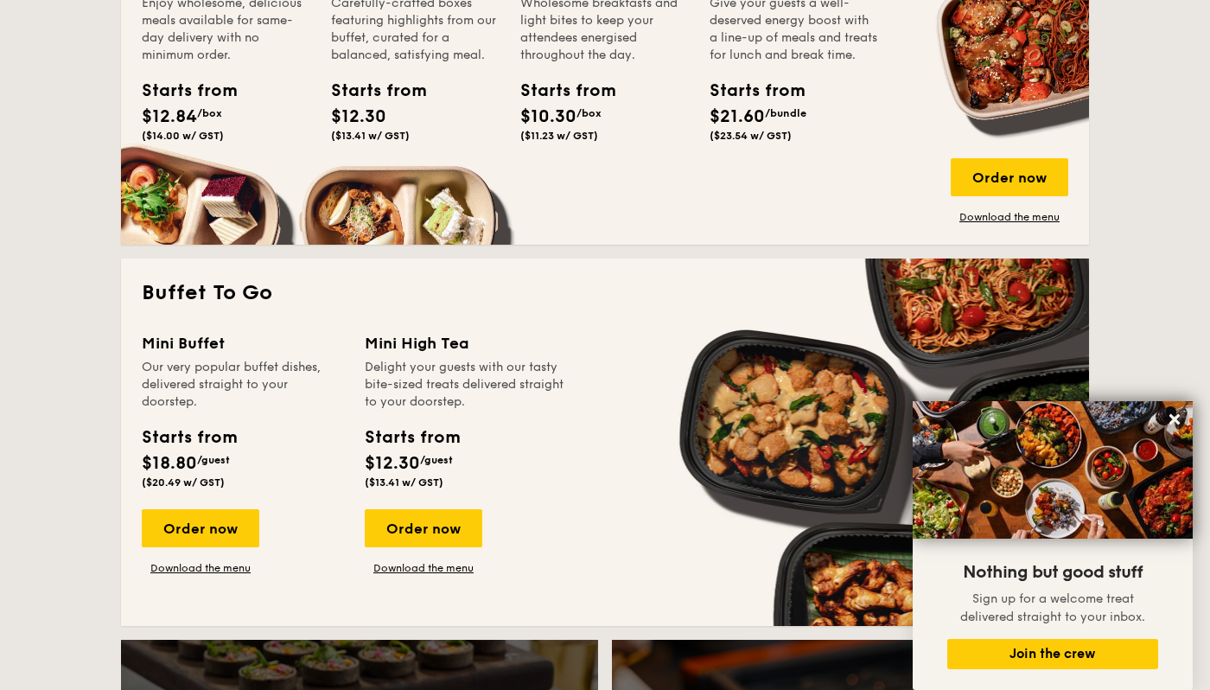
scroll to position [1299, 0]
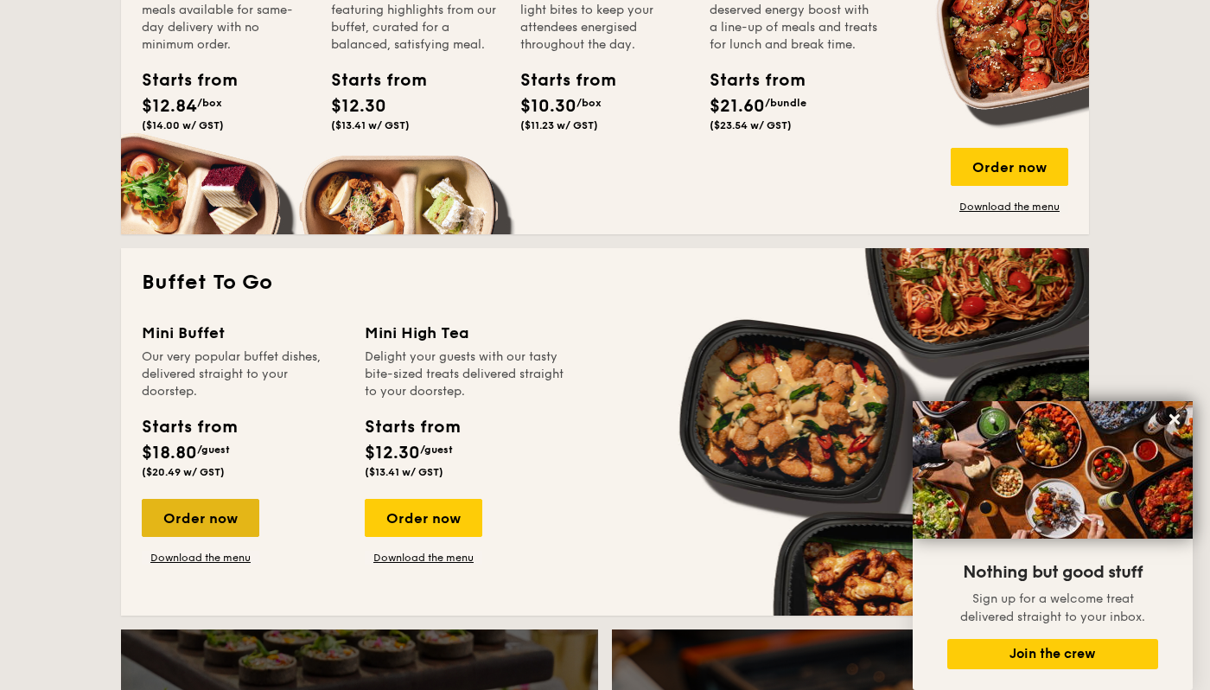
click at [220, 525] on div "Order now" at bounding box center [201, 518] width 118 height 38
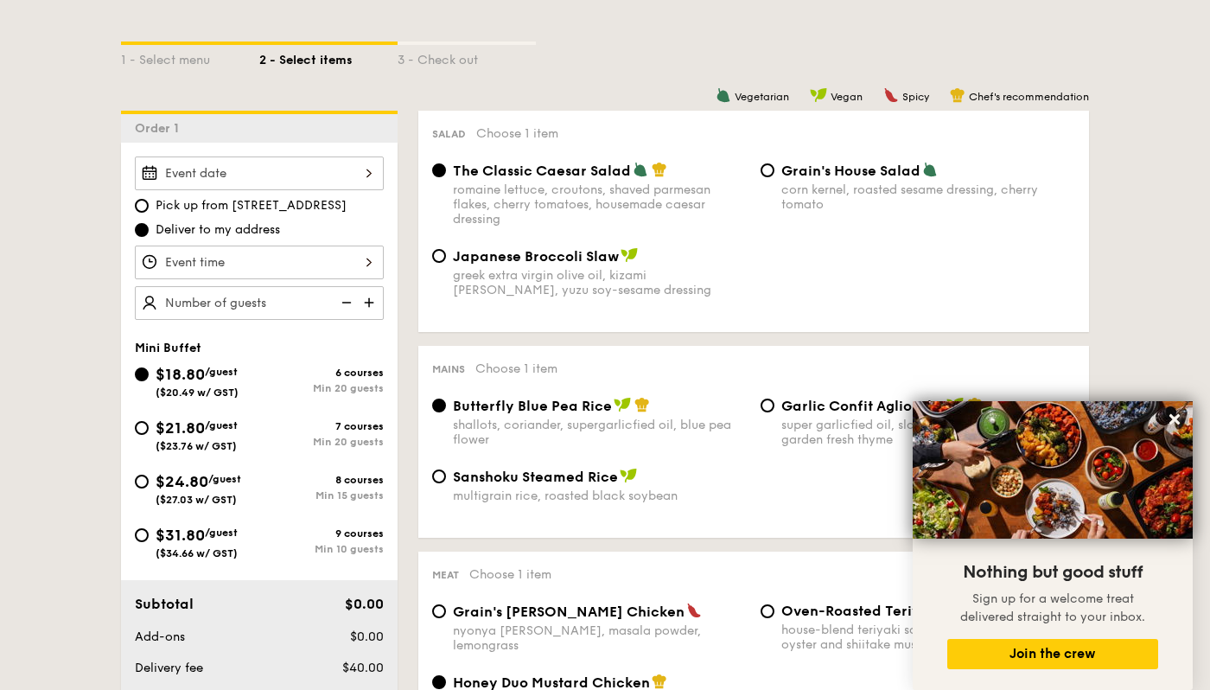
scroll to position [387, 0]
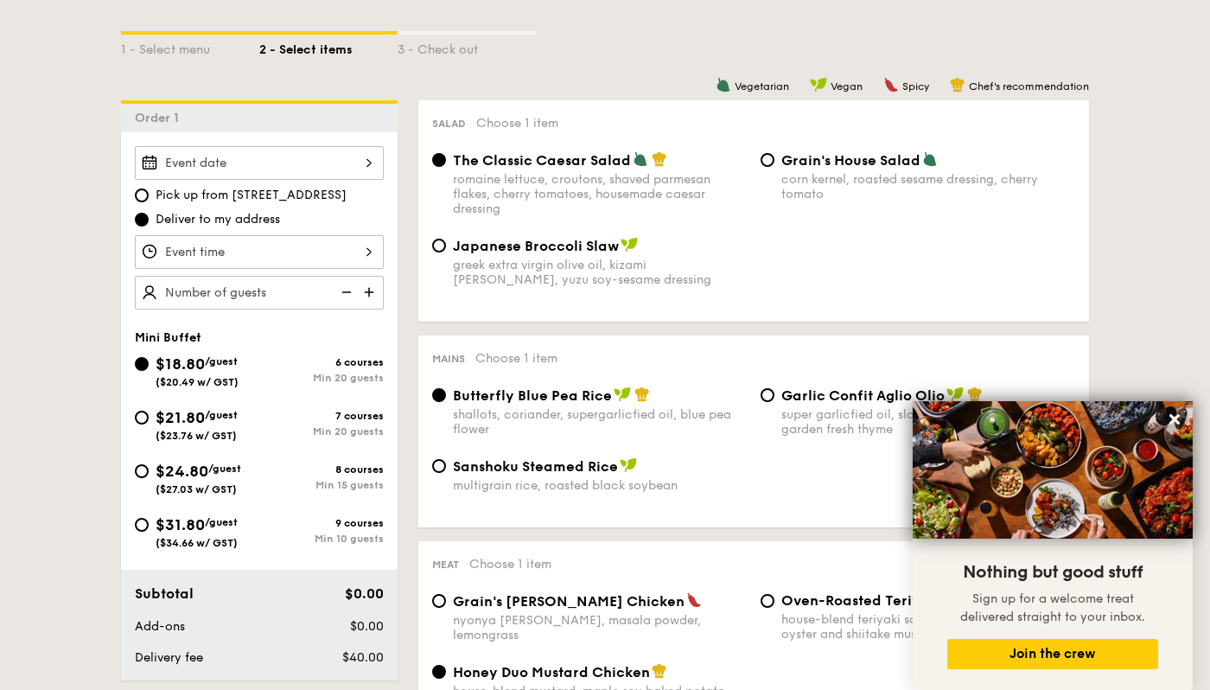
click at [777, 173] on div "Grain's House Salad corn kernel, roasted sesame dressing, cherry tomato" at bounding box center [918, 176] width 329 height 50
click at [763, 163] on input "Grain's House Salad corn kernel, roasted sesame dressing, cherry tomato" at bounding box center [768, 160] width 14 height 14
radio input "true"
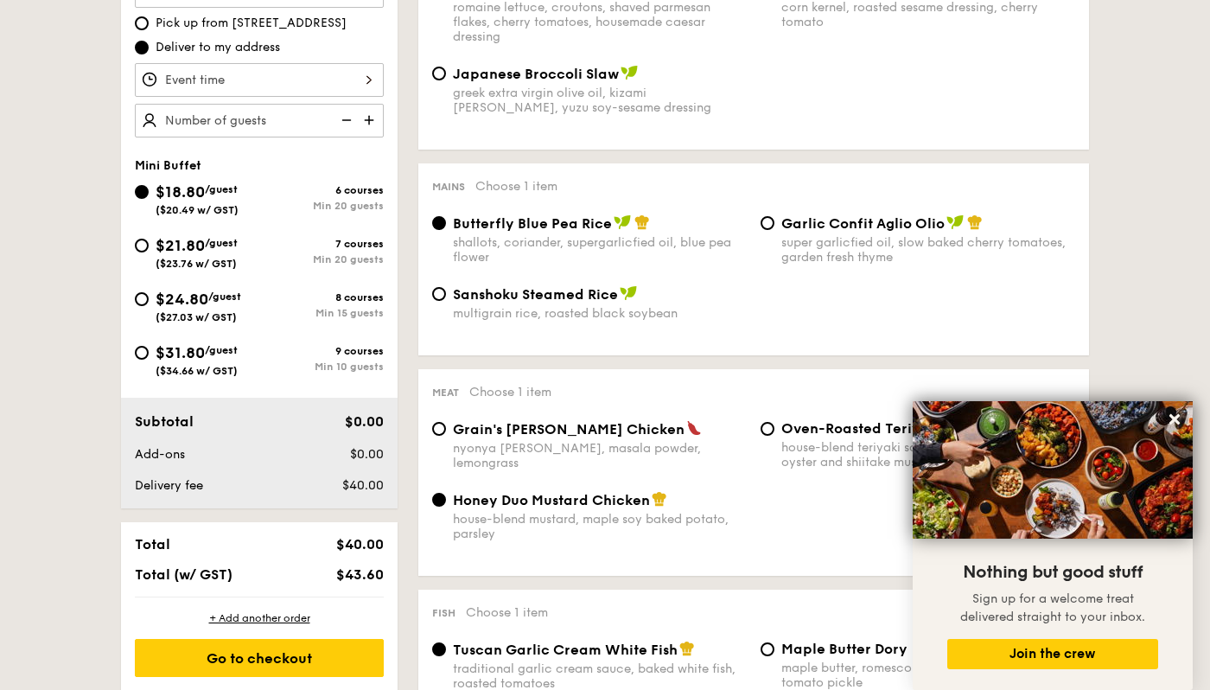
scroll to position [584, 0]
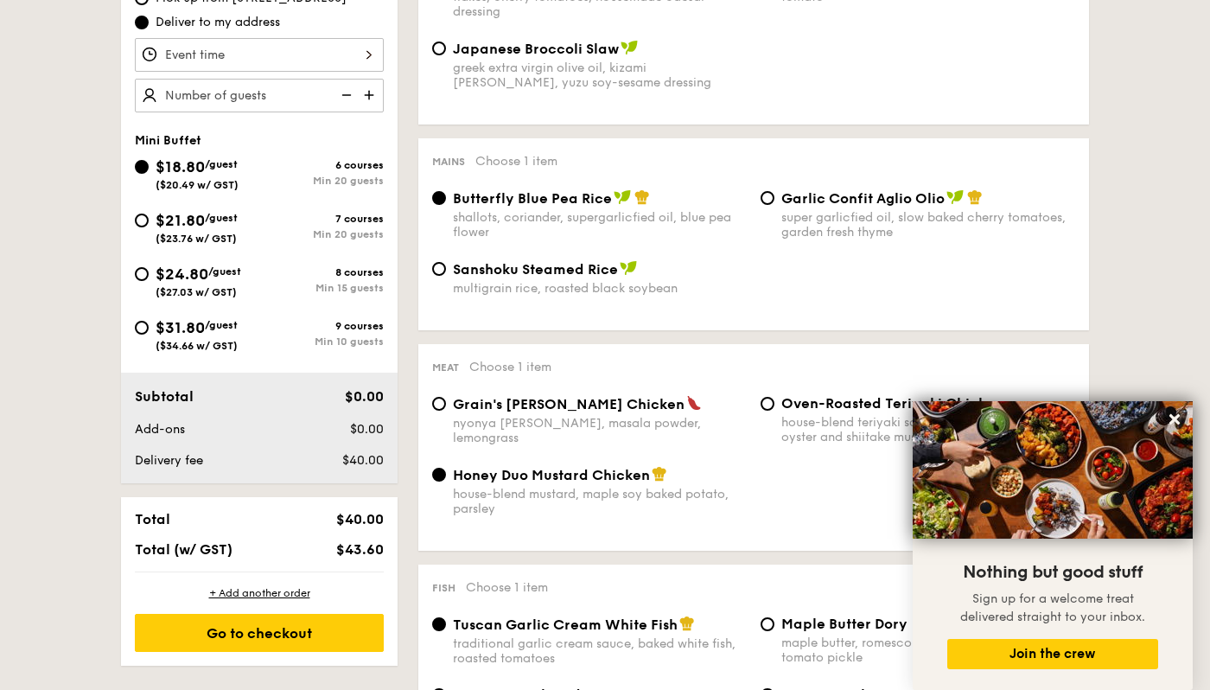
click at [773, 209] on div "Garlic Confit Aglio Olio super garlicfied oil, slow baked cherry tomatoes, gard…" at bounding box center [918, 214] width 329 height 50
click at [764, 201] on input "Garlic Confit Aglio Olio super garlicfied oil, slow baked cherry tomatoes, gard…" at bounding box center [768, 198] width 14 height 14
radio input "true"
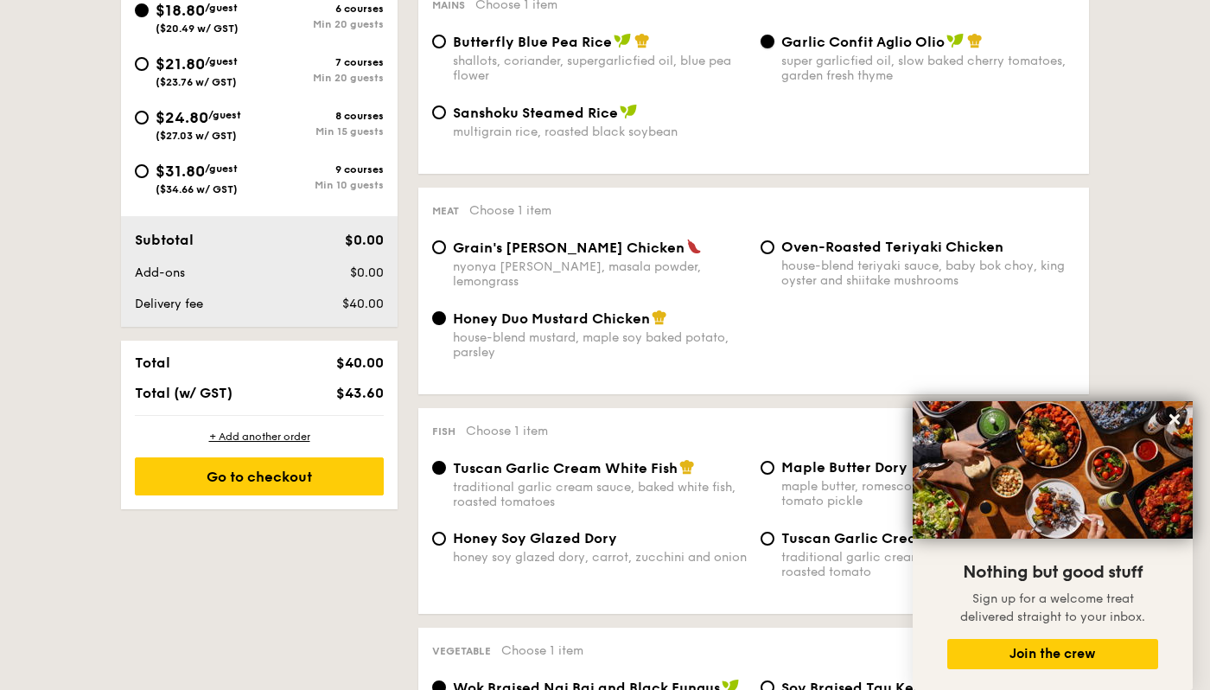
scroll to position [747, 0]
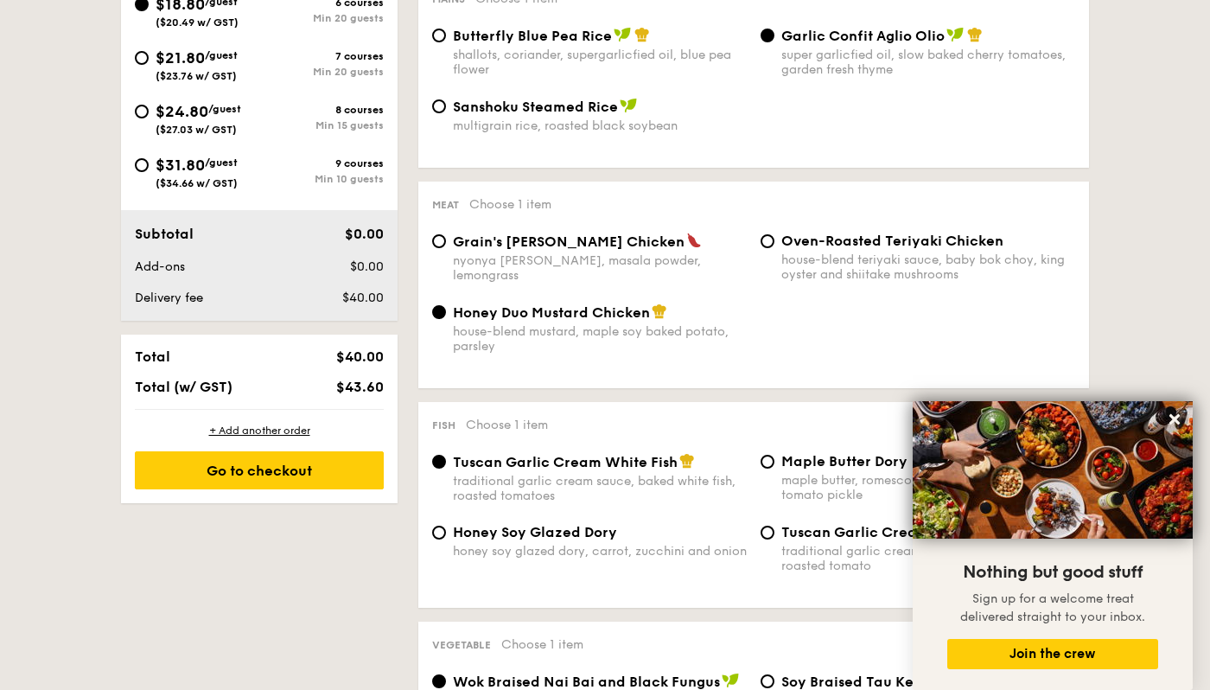
click at [431, 244] on div "Grain's [PERSON_NAME] Chicken nyonya [PERSON_NAME], masala powder, lemongrass" at bounding box center [589, 258] width 329 height 50
click at [438, 244] on input "Grain's [PERSON_NAME] Chicken nyonya [PERSON_NAME], masala powder, lemongrass" at bounding box center [439, 241] width 14 height 14
radio input "true"
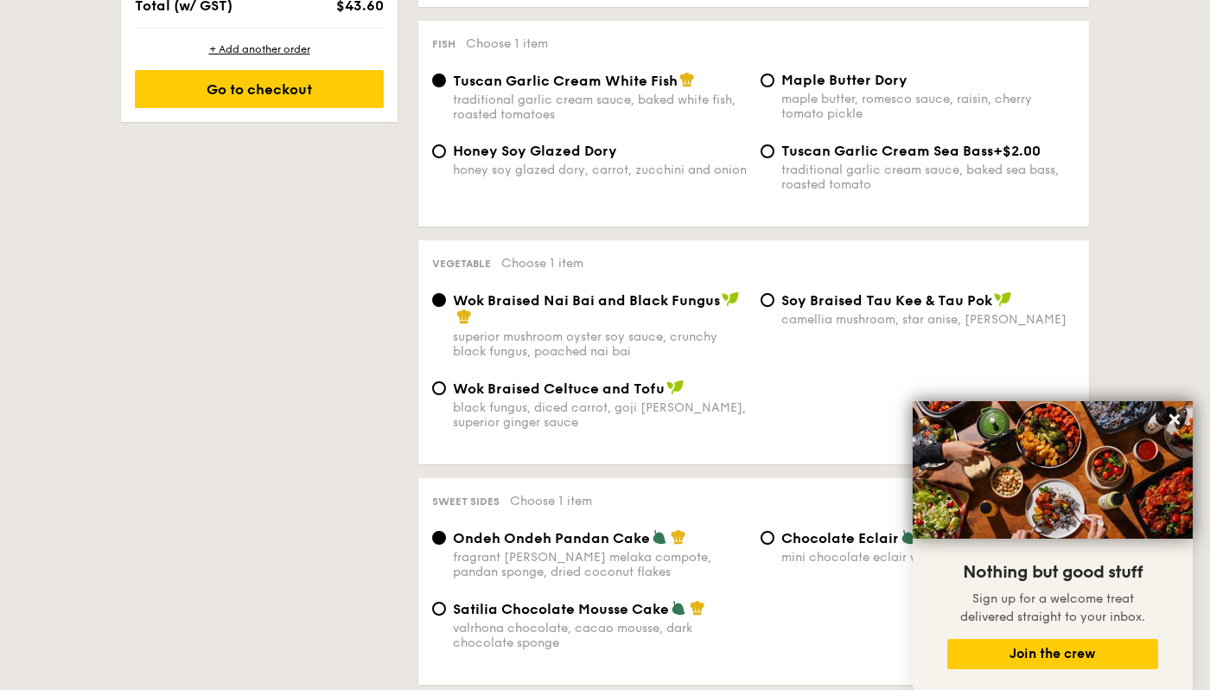
scroll to position [1152, 0]
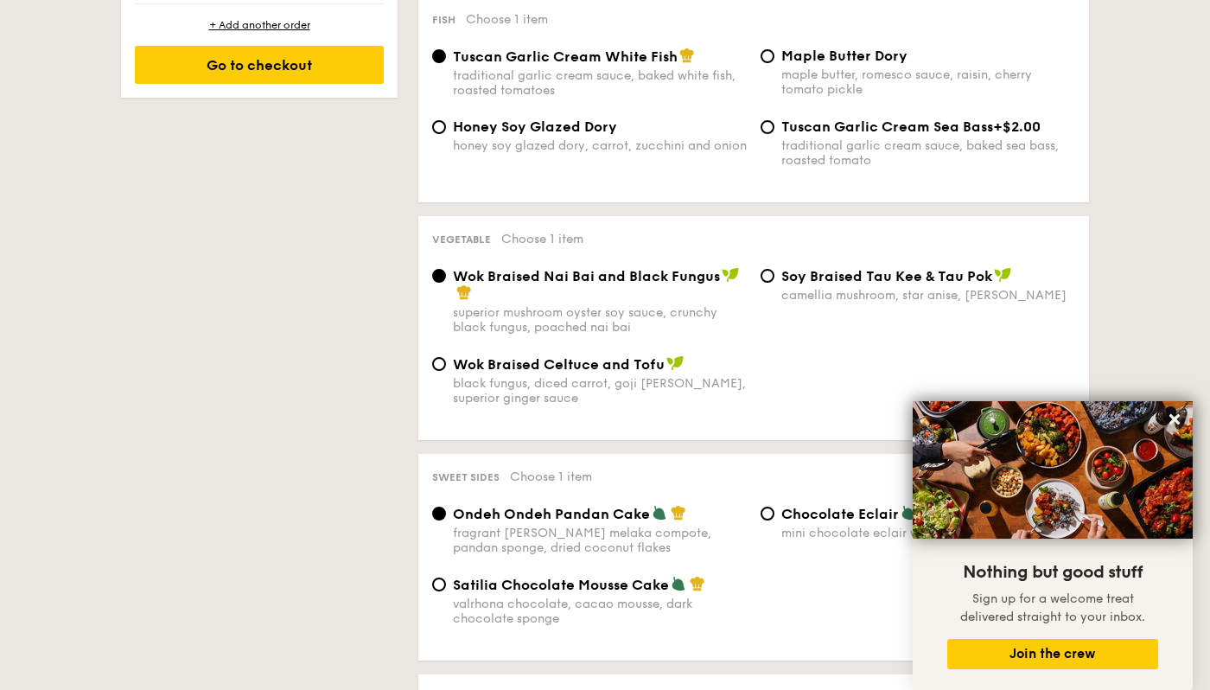
click at [782, 135] on span "Tuscan Garlic Cream Sea Bass" at bounding box center [888, 126] width 212 height 16
click at [775, 134] on input "Tuscan Garlic Cream Sea Bass +$2.00 traditional garlic cream sauce, baked sea b…" at bounding box center [768, 127] width 14 height 14
radio input "true"
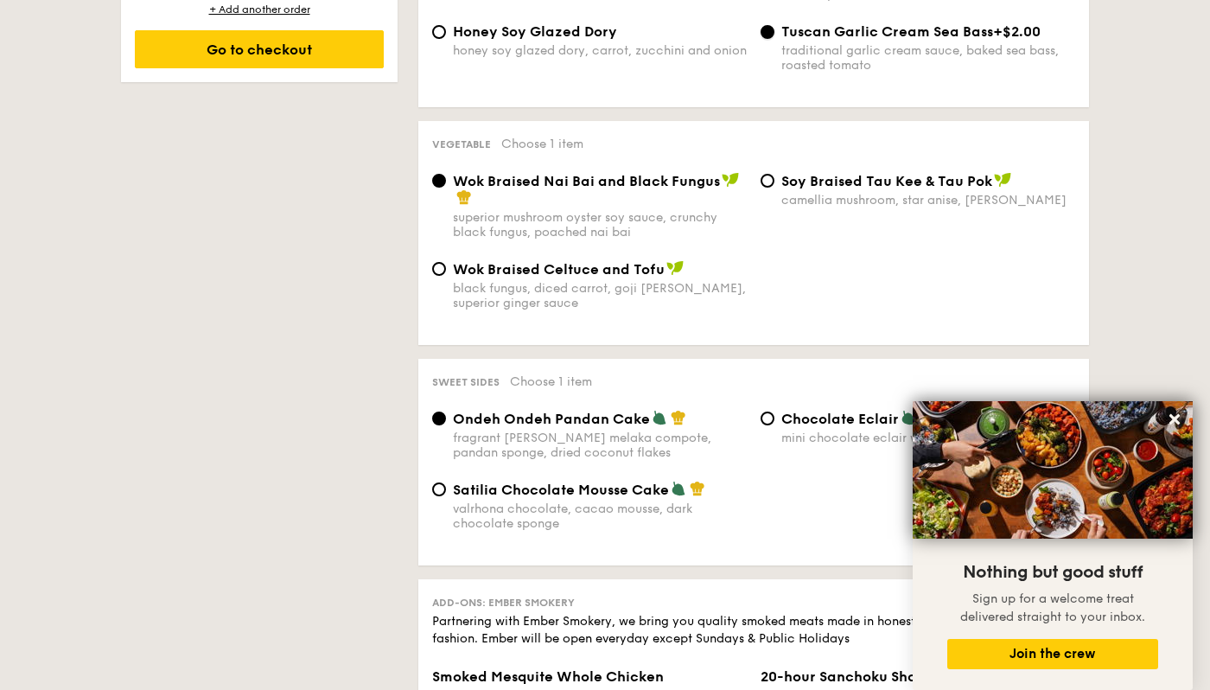
scroll to position [1243, 0]
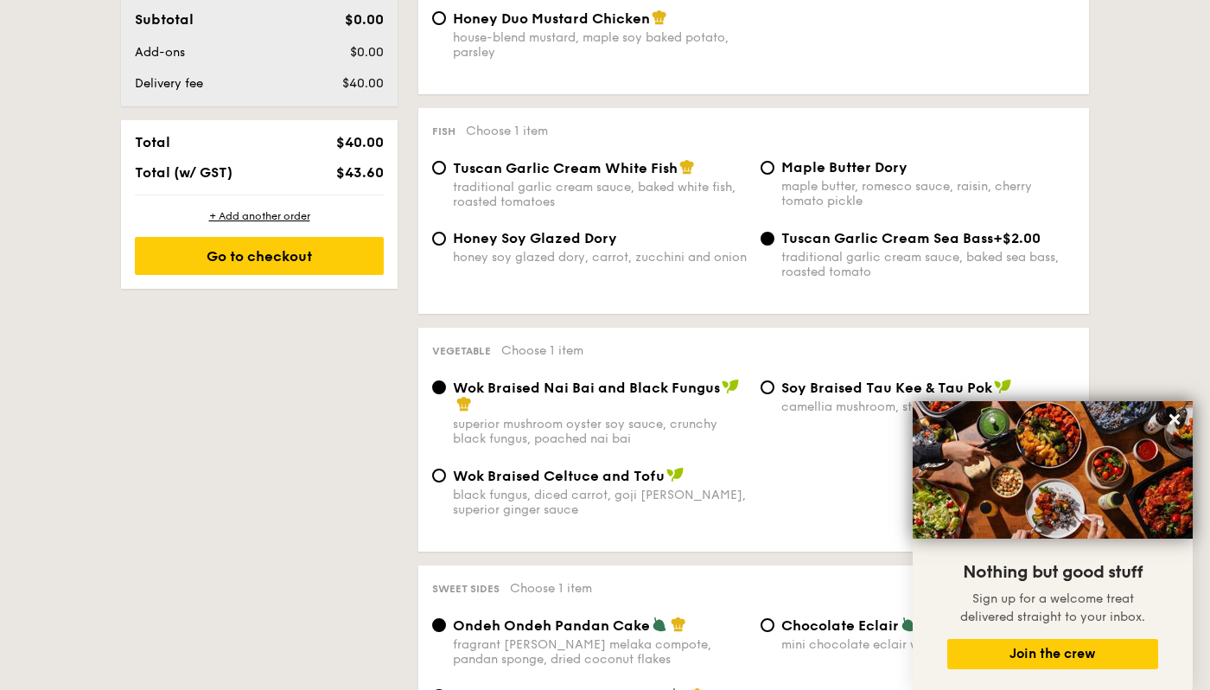
click at [543, 176] on span "Tuscan Garlic Cream White Fish" at bounding box center [565, 168] width 225 height 16
click at [446, 175] on input "Tuscan Garlic Cream White Fish traditional garlic cream sauce, baked white fish…" at bounding box center [439, 168] width 14 height 14
radio input "true"
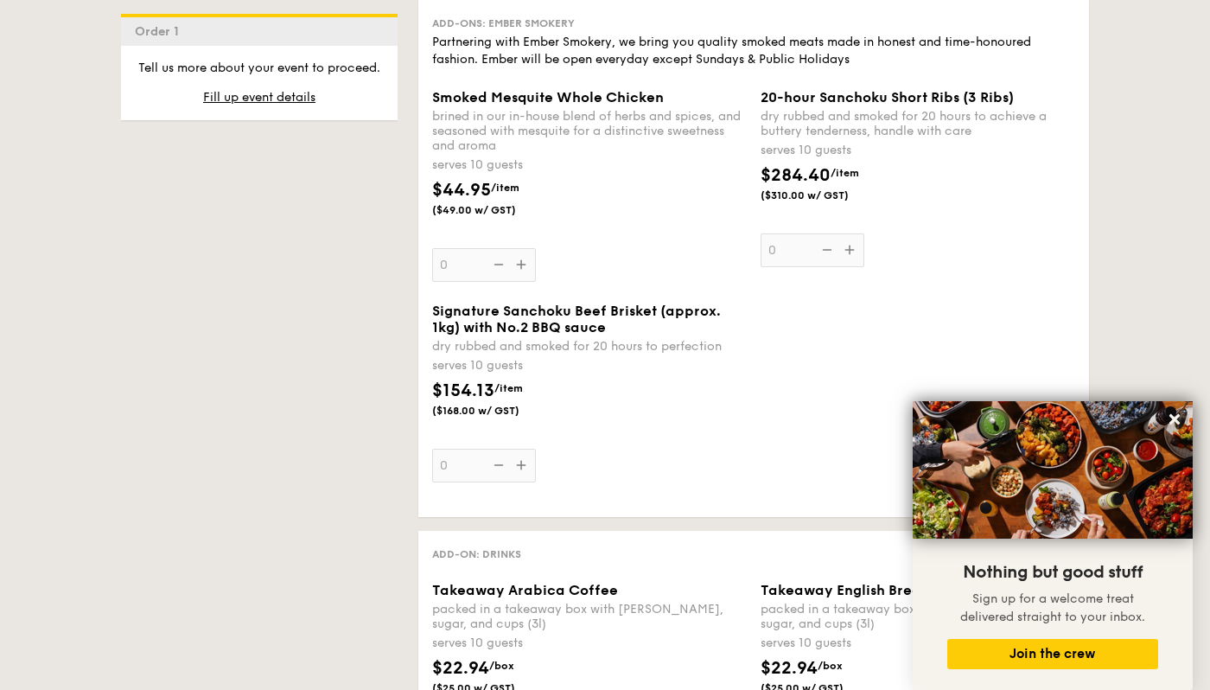
scroll to position [1825, 0]
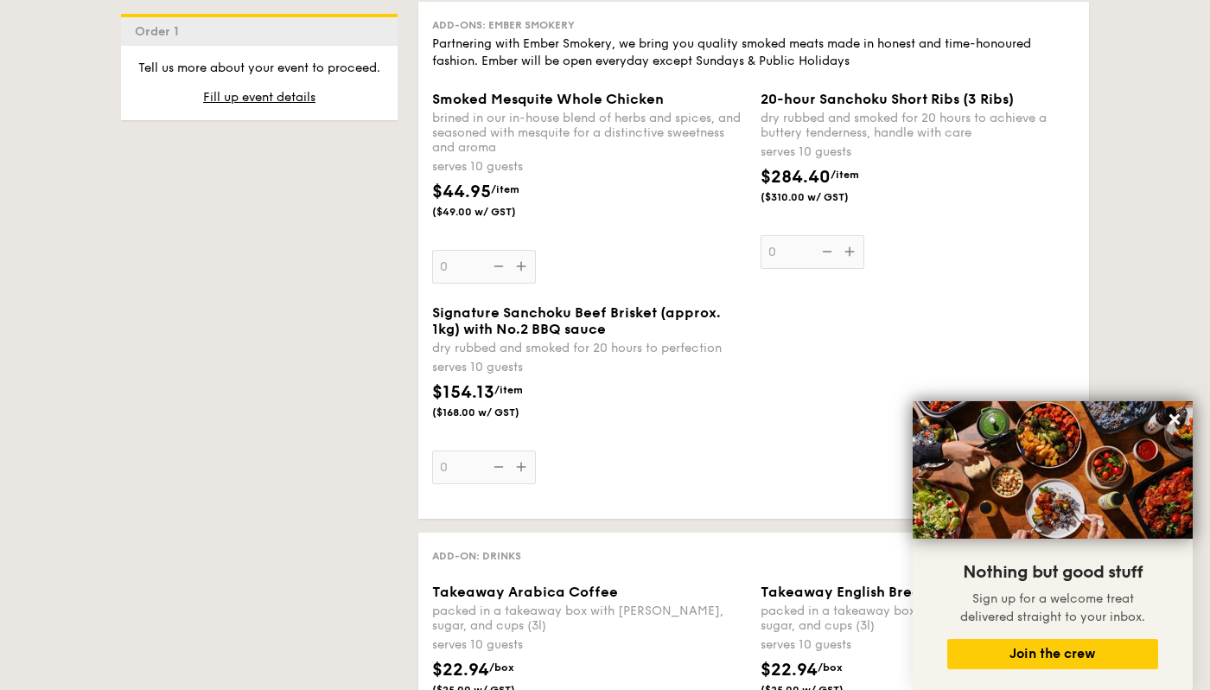
click at [521, 475] on div "Signature Sanchoku Beef Brisket (approx. 1kg) with No.2 BBQ sauce dry rubbed an…" at bounding box center [589, 394] width 315 height 180
click at [521, 475] on input "0" at bounding box center [484, 467] width 104 height 34
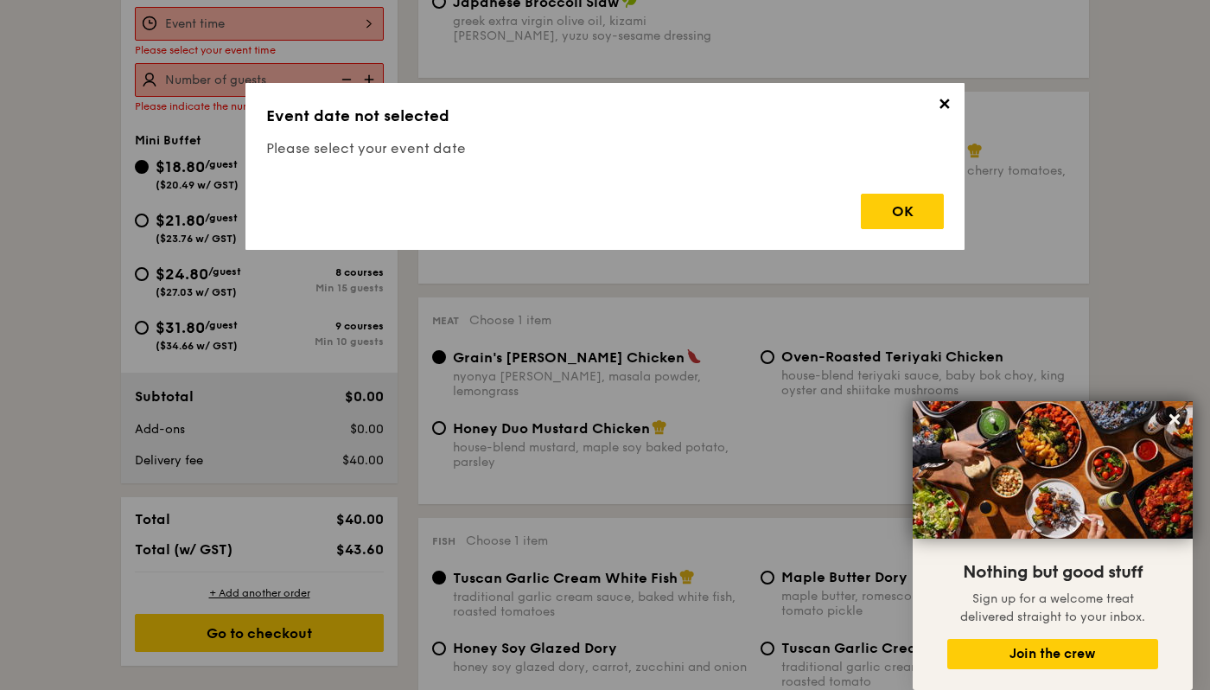
scroll to position [462, 0]
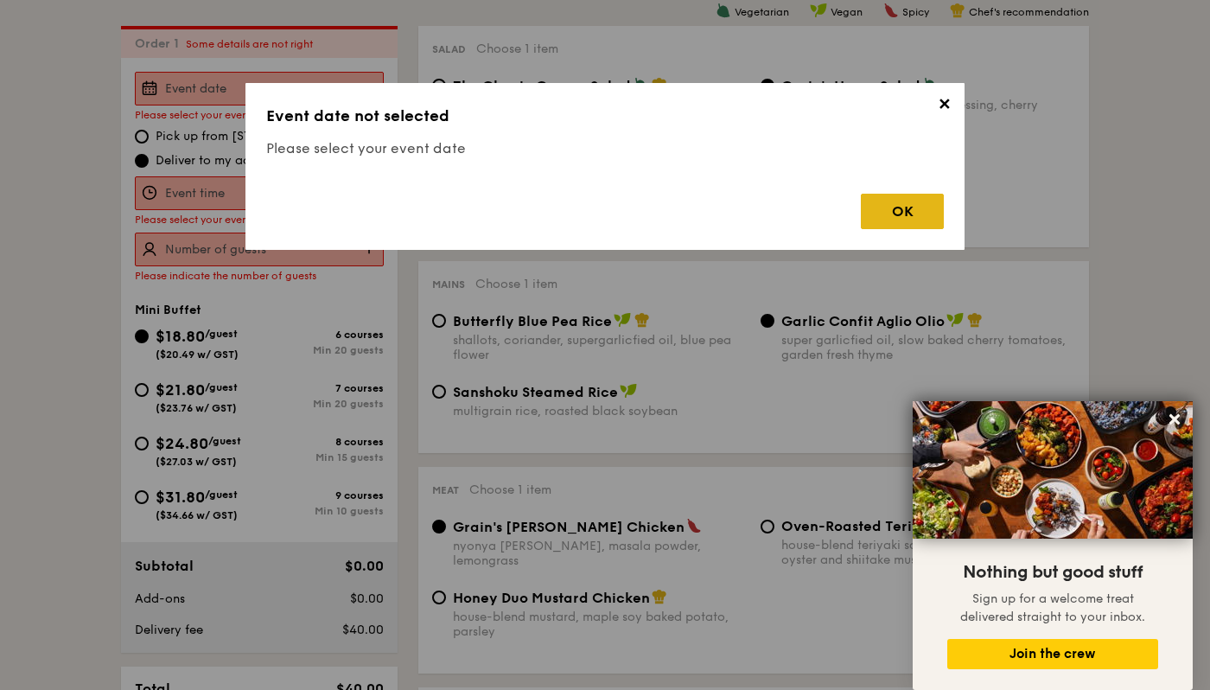
click at [903, 199] on div "OK" at bounding box center [902, 211] width 83 height 35
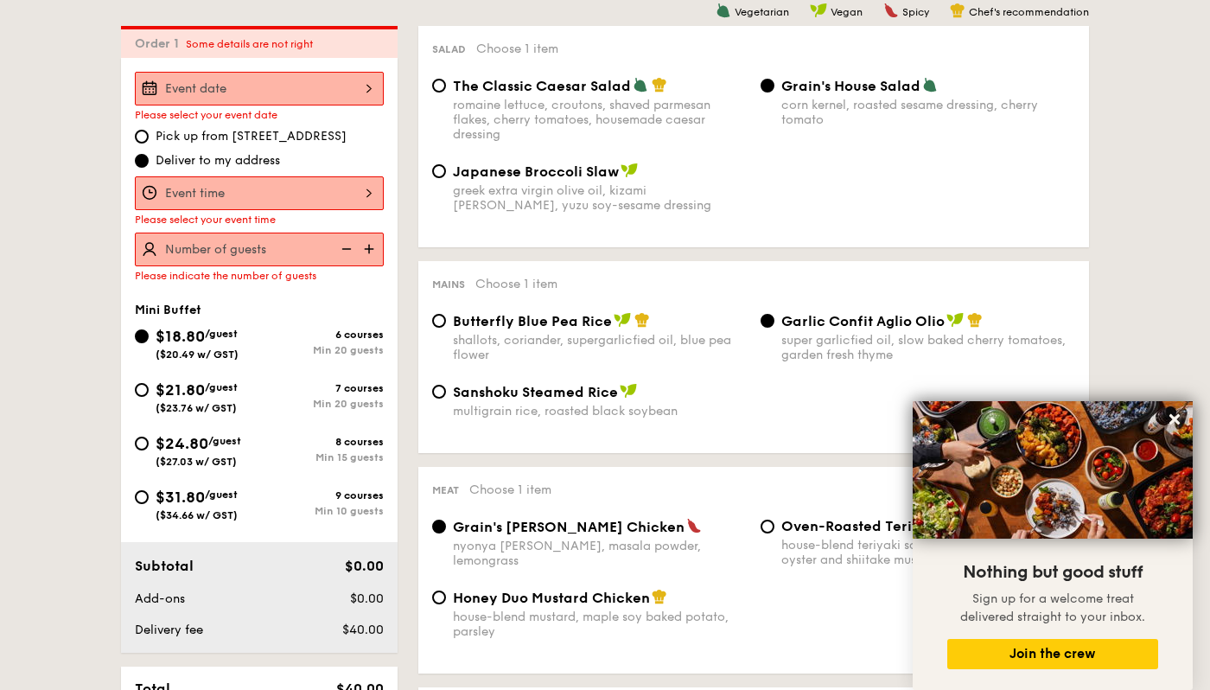
click at [323, 78] on div at bounding box center [259, 89] width 249 height 34
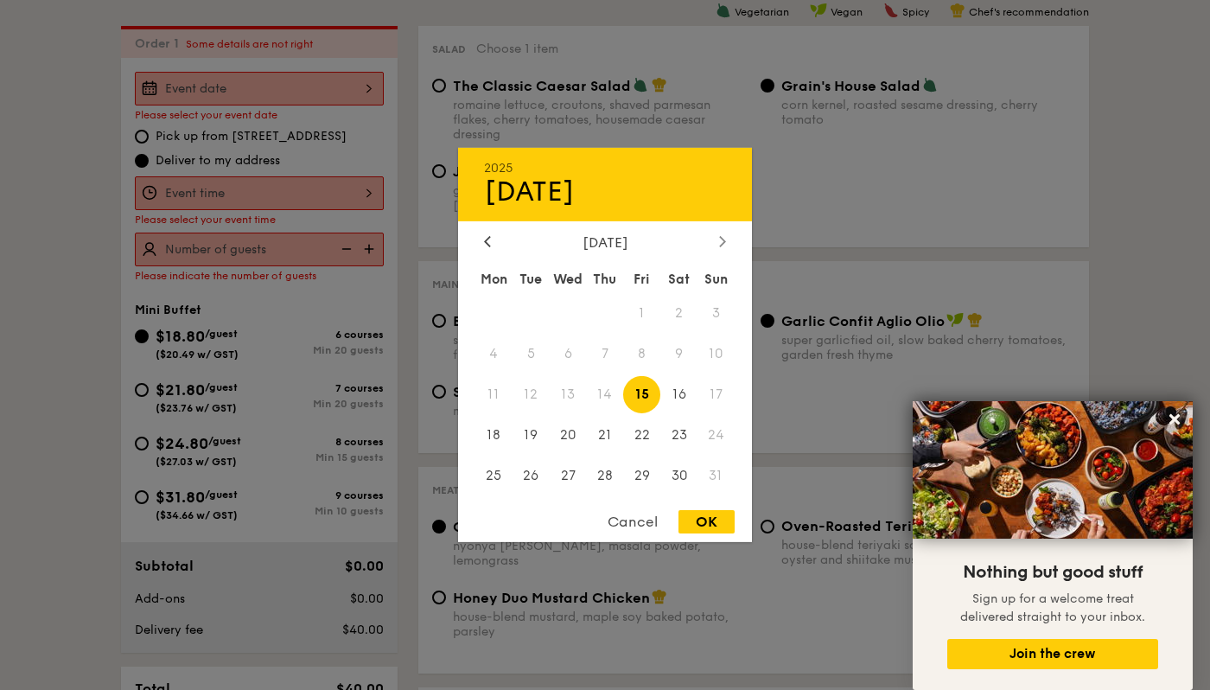
click at [721, 239] on icon at bounding box center [722, 240] width 7 height 11
click at [680, 402] on span "20" at bounding box center [679, 394] width 37 height 37
click at [705, 533] on div "OK" at bounding box center [707, 521] width 56 height 23
type input "[DATE]"
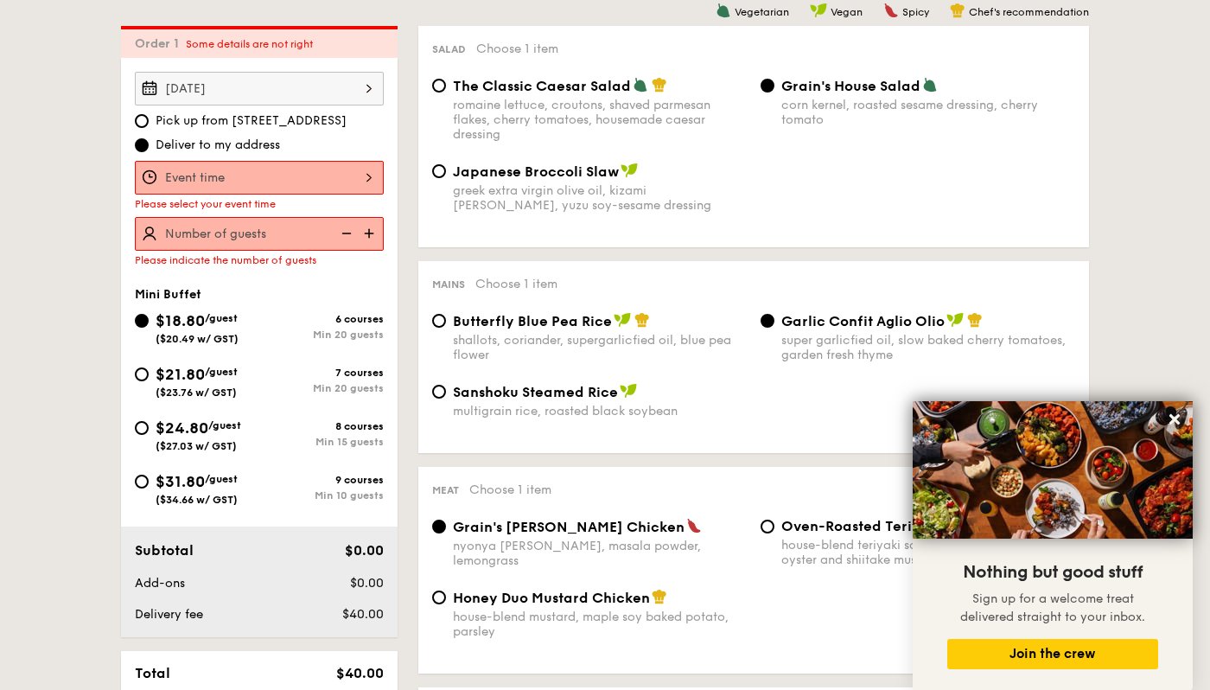
click at [327, 166] on div at bounding box center [259, 178] width 249 height 34
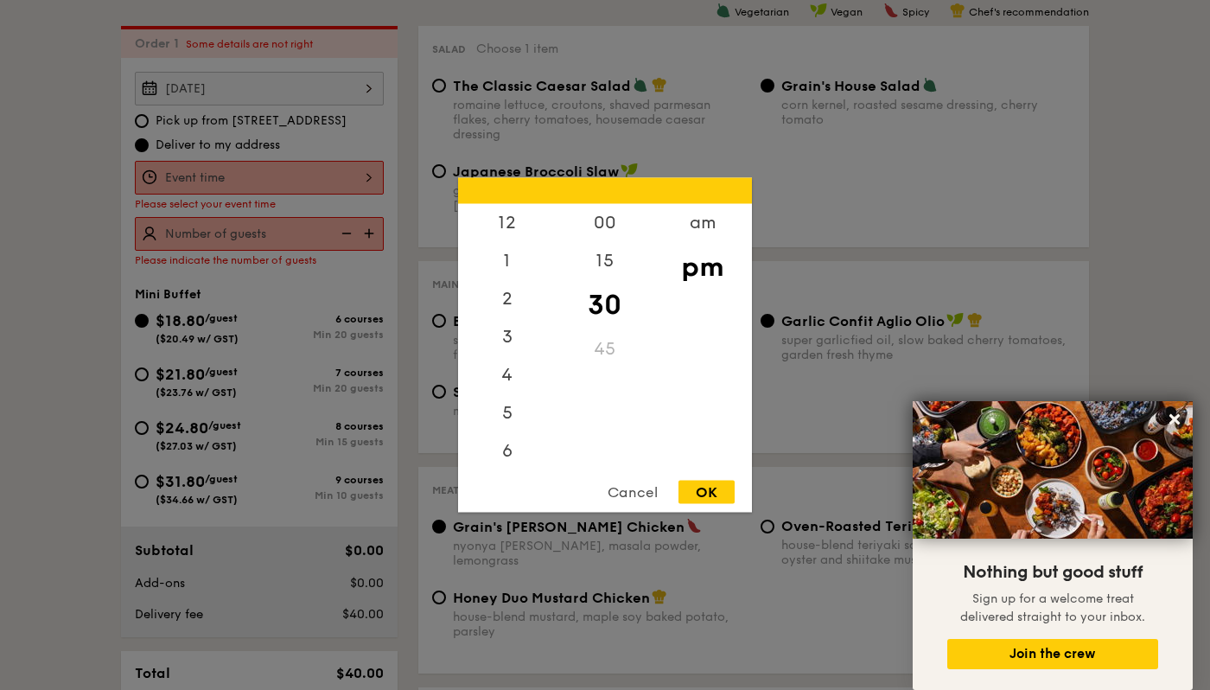
scroll to position [76, 0]
click at [511, 305] on div "4" at bounding box center [507, 305] width 98 height 50
click at [713, 482] on div "OK" at bounding box center [707, 492] width 56 height 23
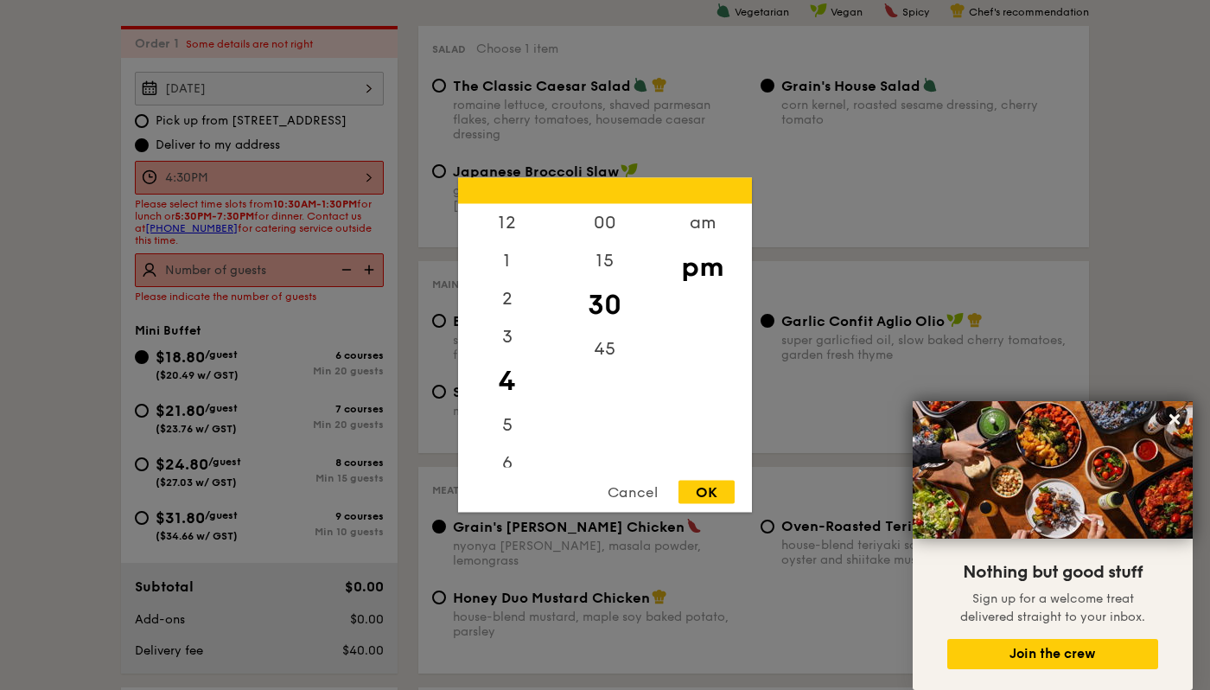
click at [297, 163] on div "4:30PM 12 1 2 3 4 5 6 7 8 9 10 11 00 15 30 45 am pm Cancel OK" at bounding box center [259, 178] width 249 height 34
click at [508, 425] on div "5" at bounding box center [507, 431] width 98 height 50
click at [607, 224] on div "00" at bounding box center [605, 229] width 98 height 50
click at [612, 310] on div "30" at bounding box center [605, 317] width 98 height 50
click at [709, 490] on div "OK" at bounding box center [707, 492] width 56 height 23
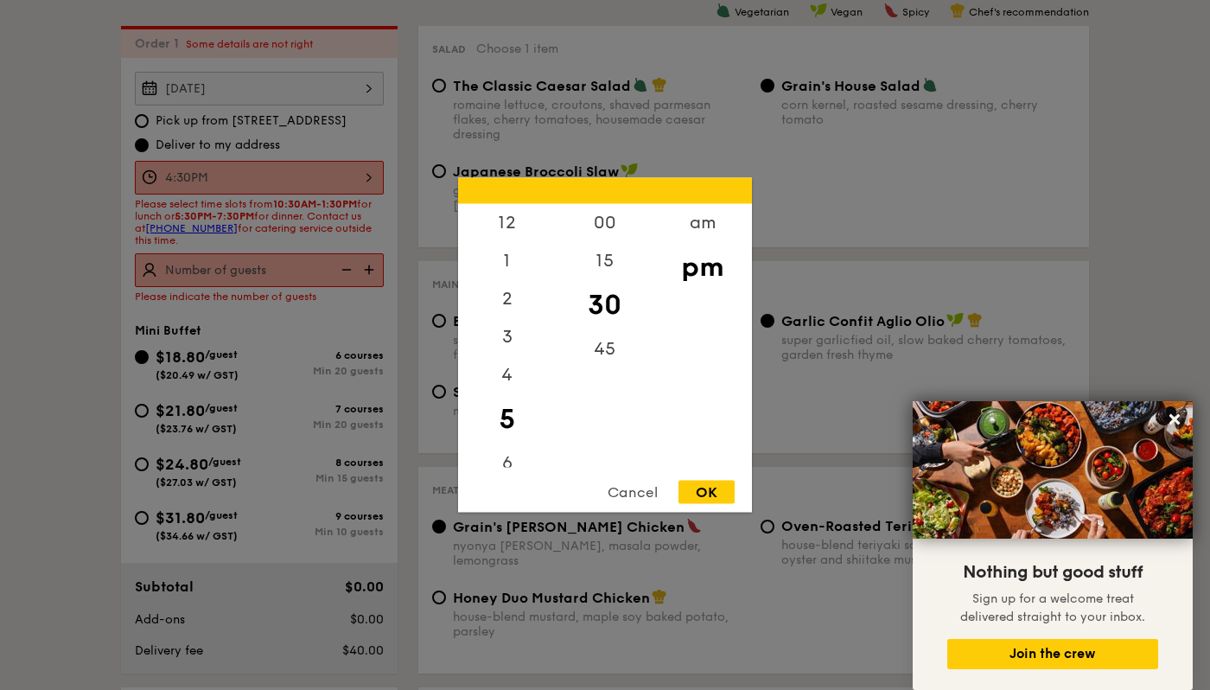
type input "5:30PM"
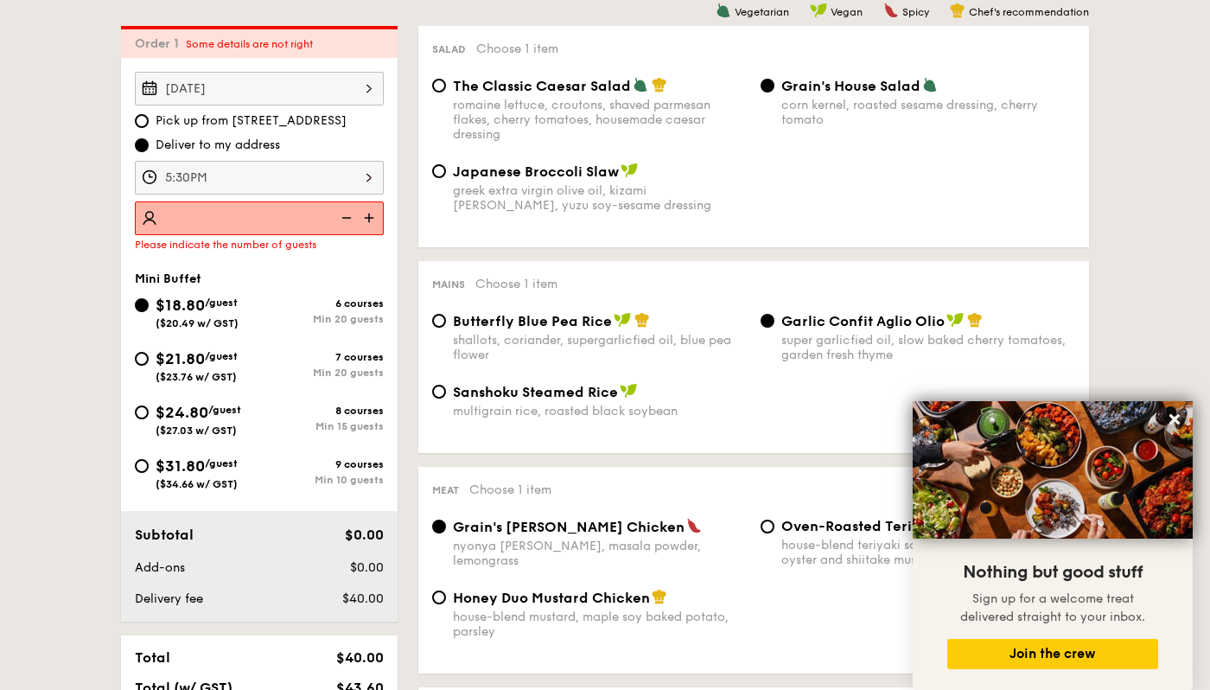
click at [280, 226] on input "number" at bounding box center [259, 218] width 249 height 34
click at [277, 209] on input "number" at bounding box center [259, 218] width 249 height 34
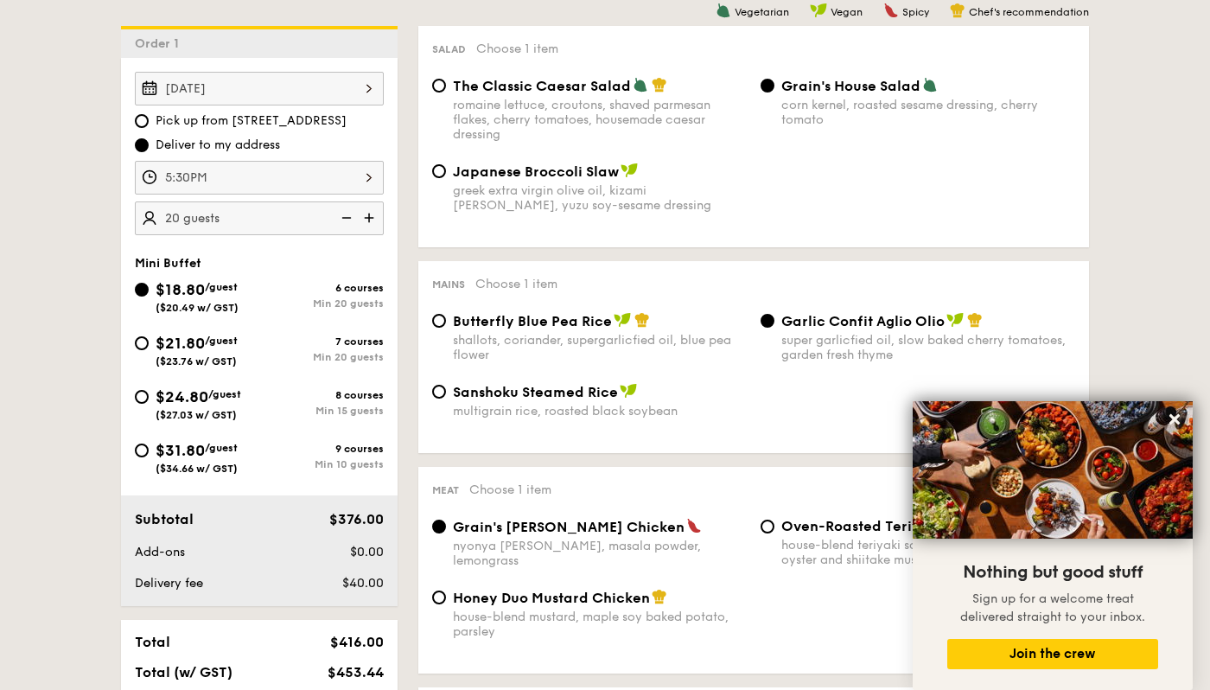
click at [349, 219] on img at bounding box center [345, 217] width 26 height 33
click at [337, 213] on img at bounding box center [345, 217] width 26 height 33
type input "20 guests"
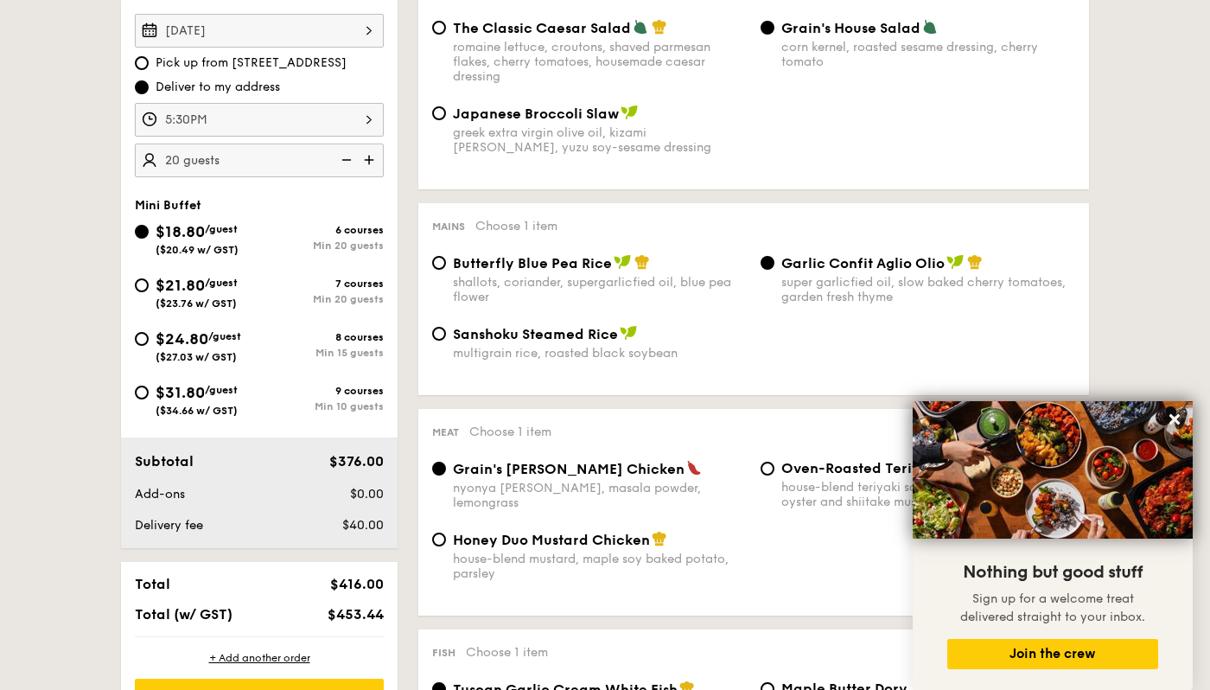
scroll to position [527, 0]
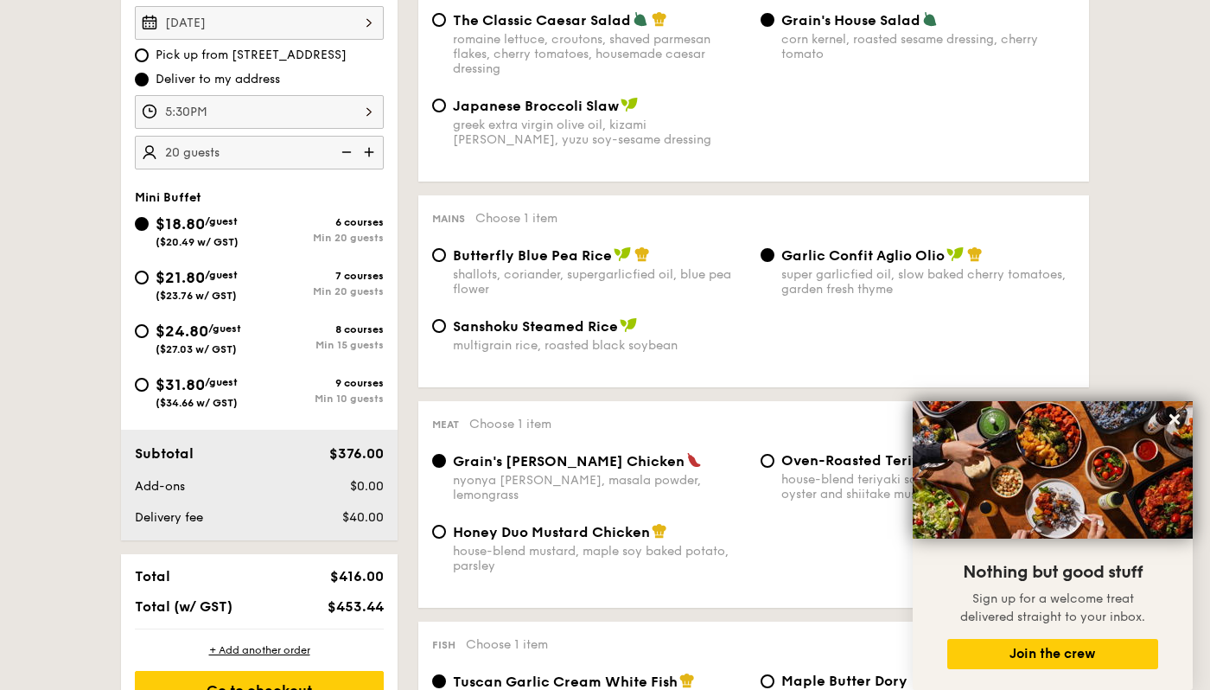
click at [280, 339] on div "Min 15 guests" at bounding box center [321, 345] width 124 height 12
click at [149, 338] on input "$24.80 /guest ($27.03 w/ GST) 8 courses Min 15 guests" at bounding box center [142, 331] width 14 height 14
radio input "true"
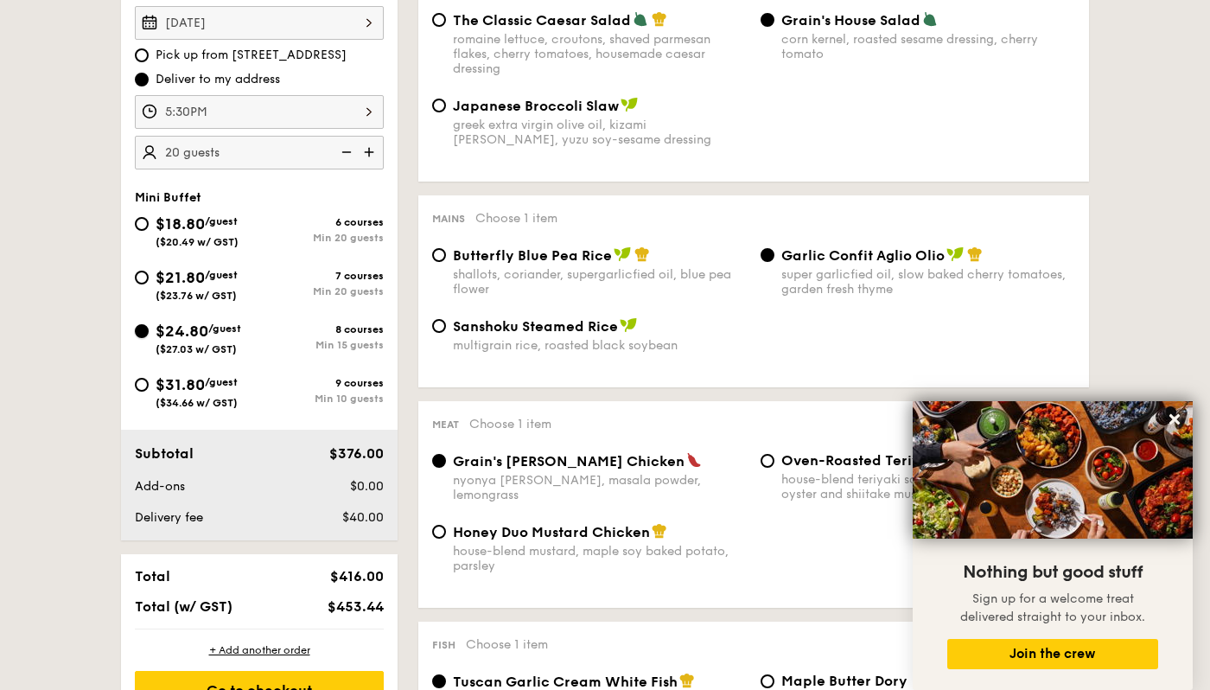
radio input "true"
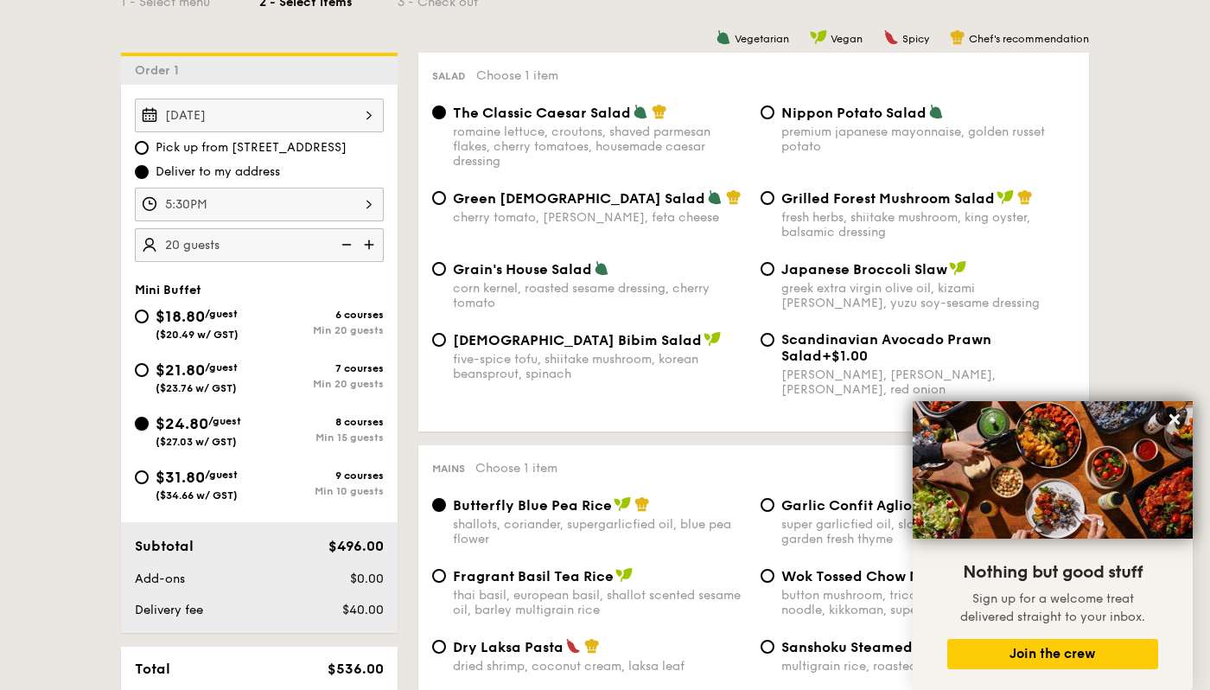
scroll to position [456, 0]
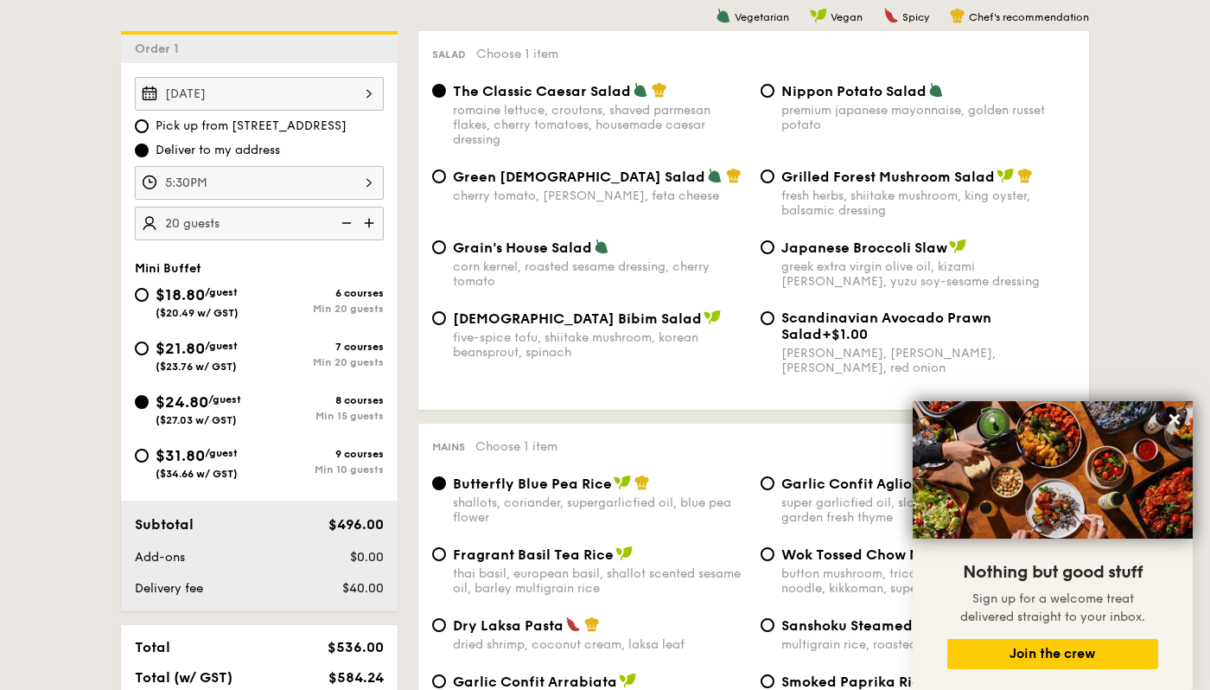
click at [883, 324] on span "Scandinavian Avocado Prawn Salad" at bounding box center [887, 326] width 210 height 33
click at [775, 324] on input "Scandinavian Avocado Prawn Salad +$1.00 virgin [PERSON_NAME] dressing, dijon mu…" at bounding box center [768, 318] width 14 height 14
radio input "true"
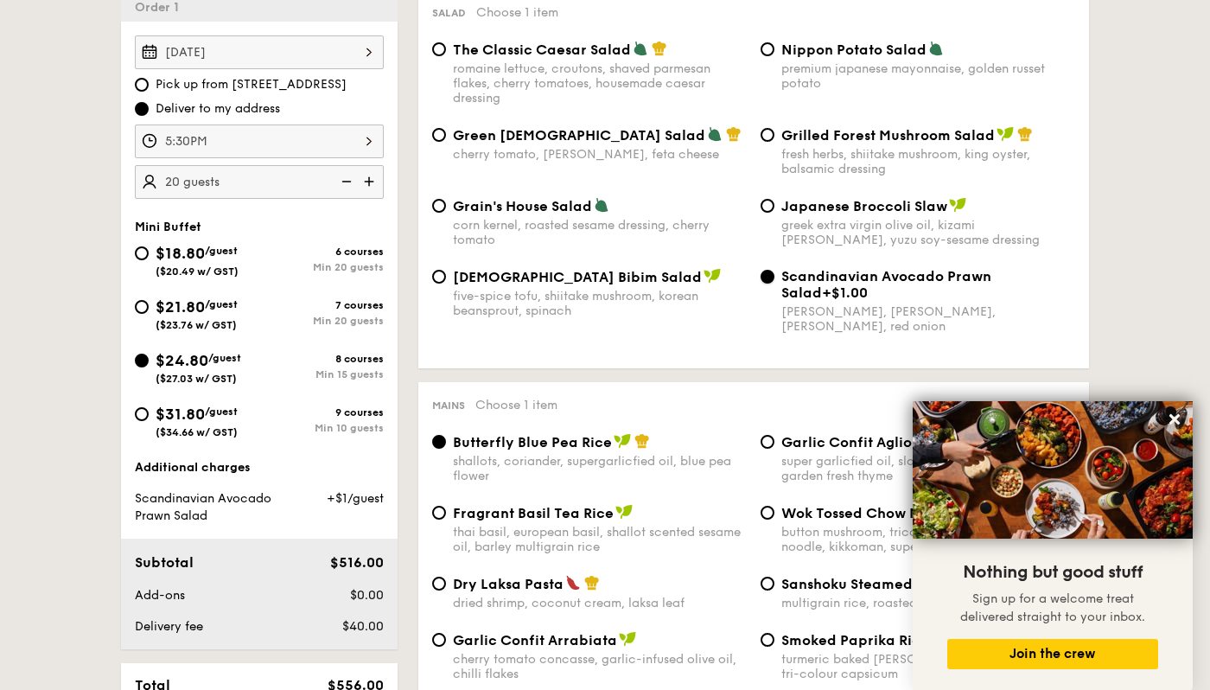
scroll to position [441, 0]
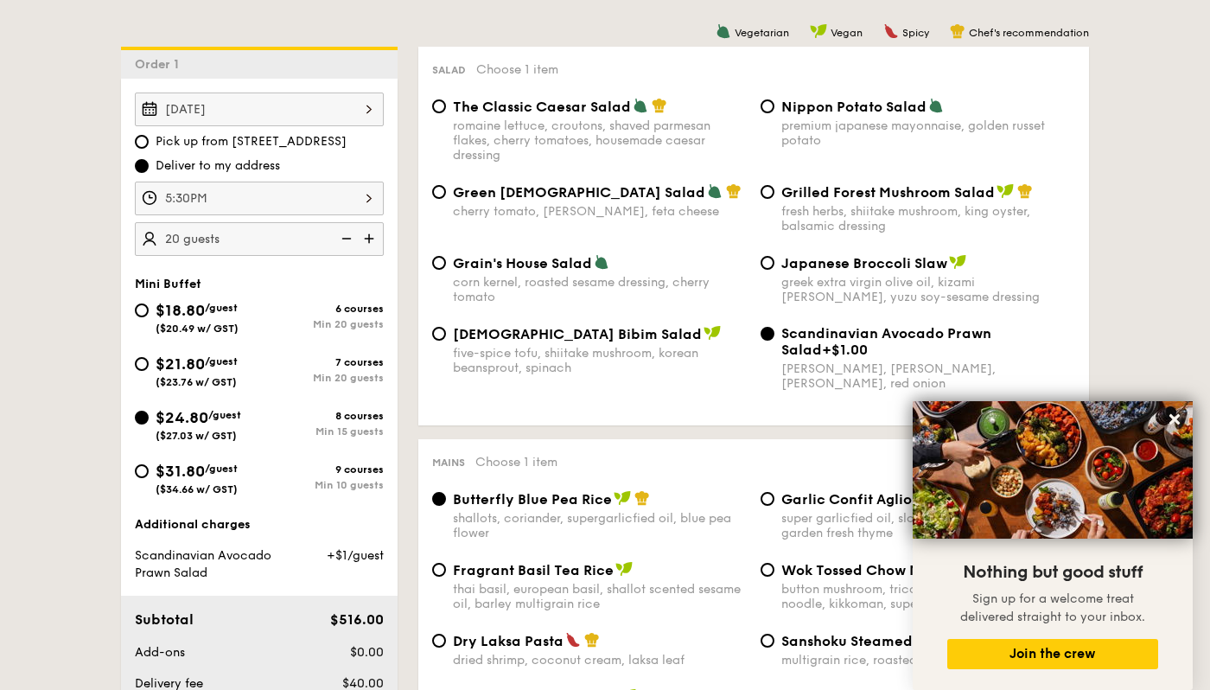
click at [851, 118] on div "premium japanese mayonnaise, golden russet potato" at bounding box center [929, 132] width 294 height 29
click at [775, 113] on input "Nippon Potato Salad premium japanese mayonnaise, golden russet potato" at bounding box center [768, 106] width 14 height 14
radio input "true"
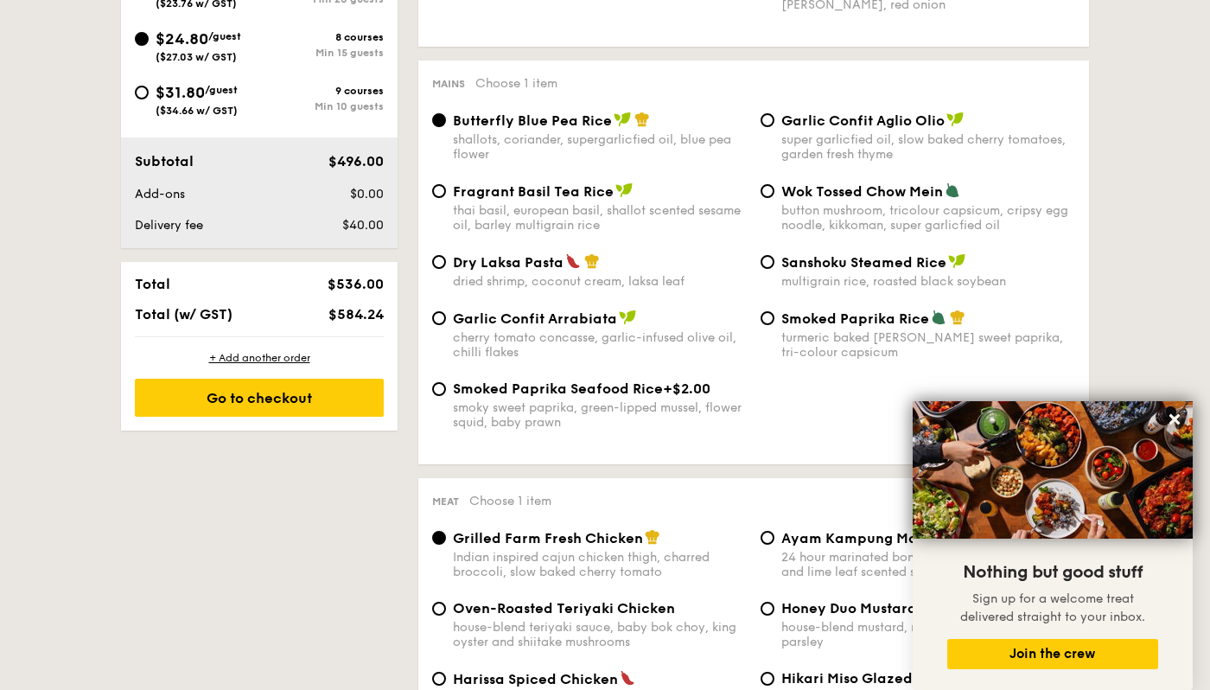
scroll to position [835, 0]
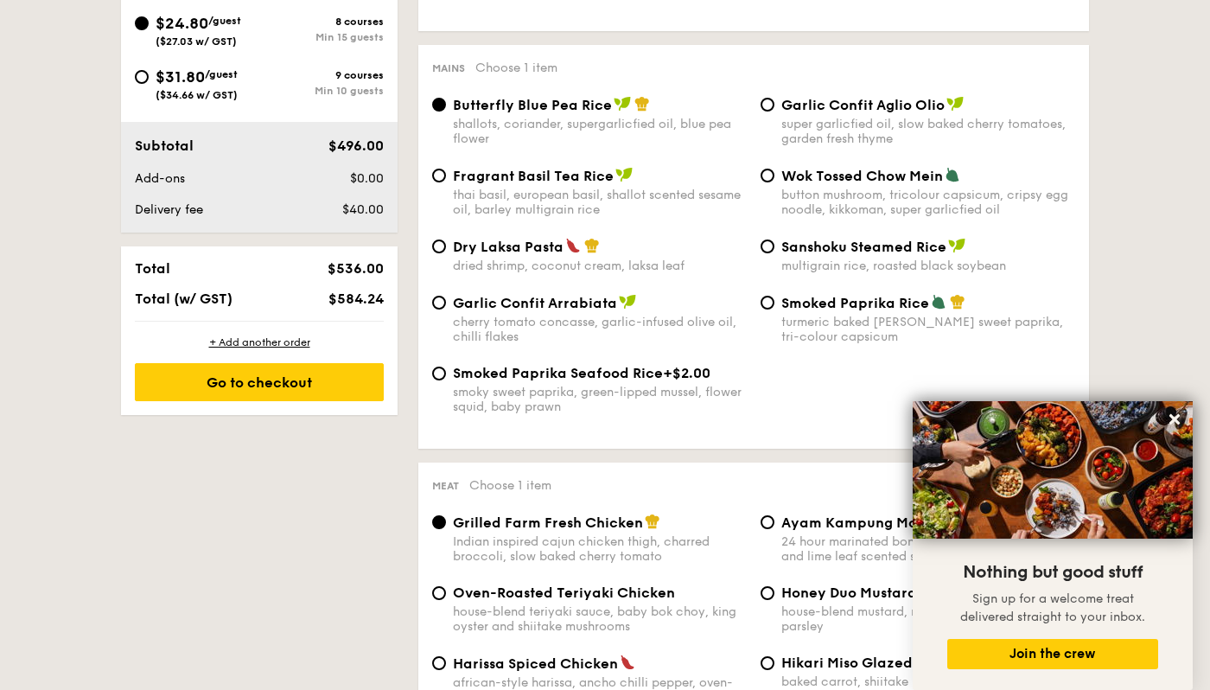
click at [819, 182] on span "Wok Tossed Chow Mein" at bounding box center [863, 176] width 162 height 16
click at [775, 182] on input "Wok Tossed Chow Mein button mushroom, tricolour capsicum, cripsy egg noodle, ki…" at bounding box center [768, 176] width 14 height 14
radio input "true"
click at [831, 112] on span "Garlic Confit Aglio Olio" at bounding box center [863, 105] width 163 height 16
click at [775, 112] on input "Garlic Confit Aglio Olio super garlicfied oil, slow baked cherry tomatoes, gard…" at bounding box center [768, 105] width 14 height 14
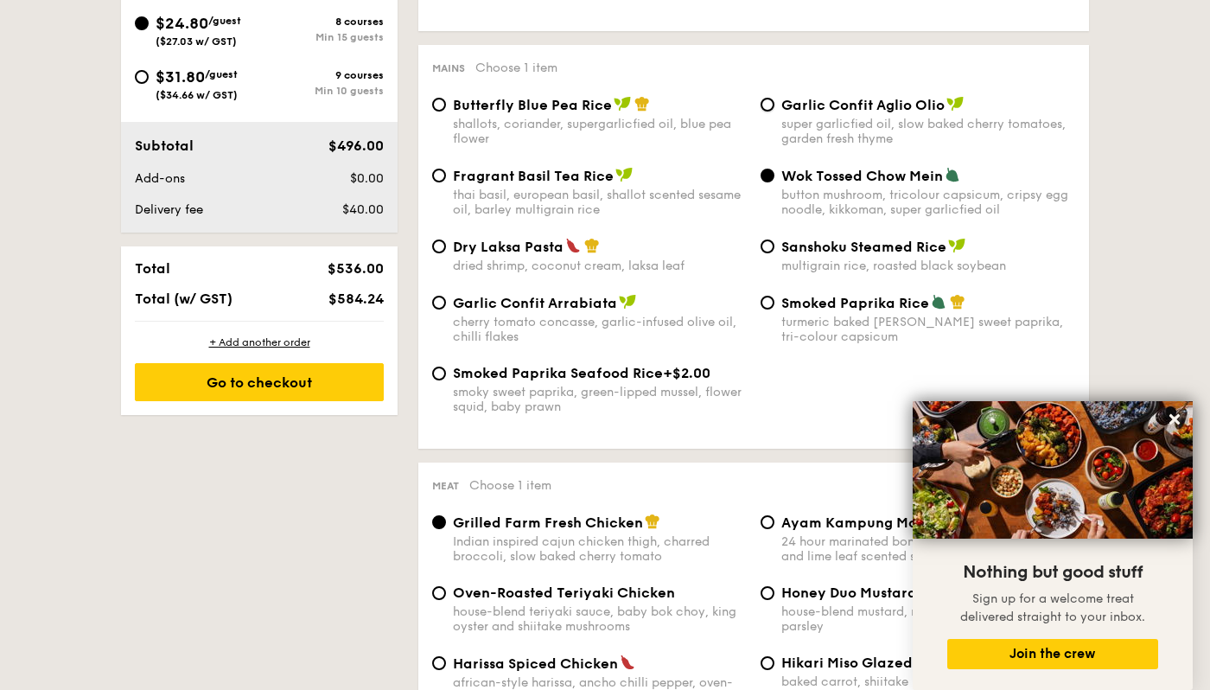
radio input "true"
click at [837, 205] on div "button mushroom, tricolour capsicum, cripsy egg noodle, kikkoman, super garlicf…" at bounding box center [929, 202] width 294 height 29
click at [775, 182] on input "Wok Tossed Chow Mein button mushroom, tricolour capsicum, cripsy egg noodle, ki…" at bounding box center [768, 176] width 14 height 14
radio input "true"
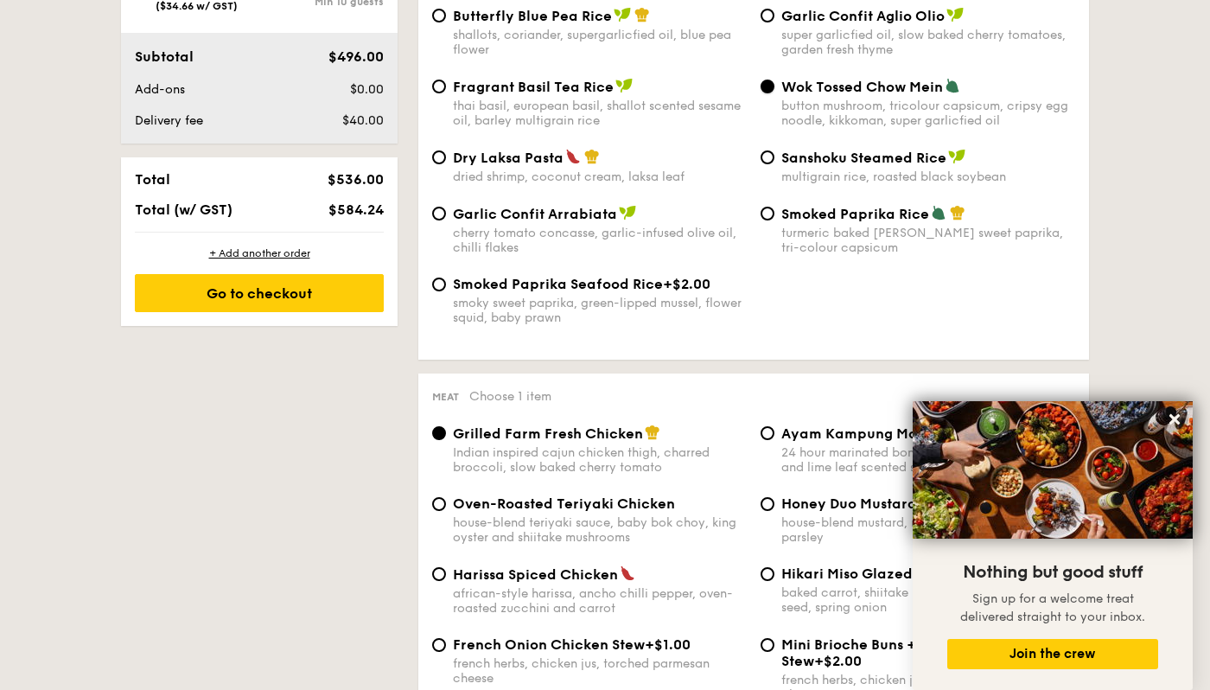
scroll to position [903, 0]
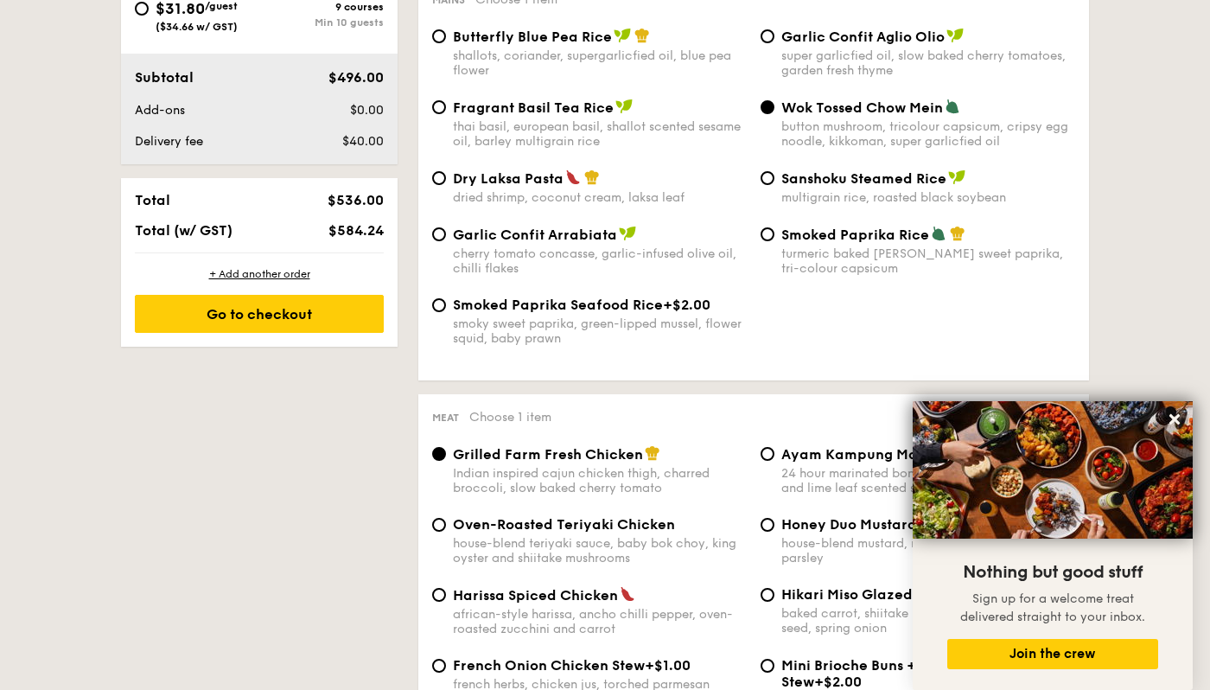
click at [838, 32] on span "Garlic Confit Aglio Olio" at bounding box center [863, 37] width 163 height 16
click at [775, 32] on input "Garlic Confit Aglio Olio super garlicfied oil, slow baked cherry tomatoes, gard…" at bounding box center [768, 36] width 14 height 14
radio input "true"
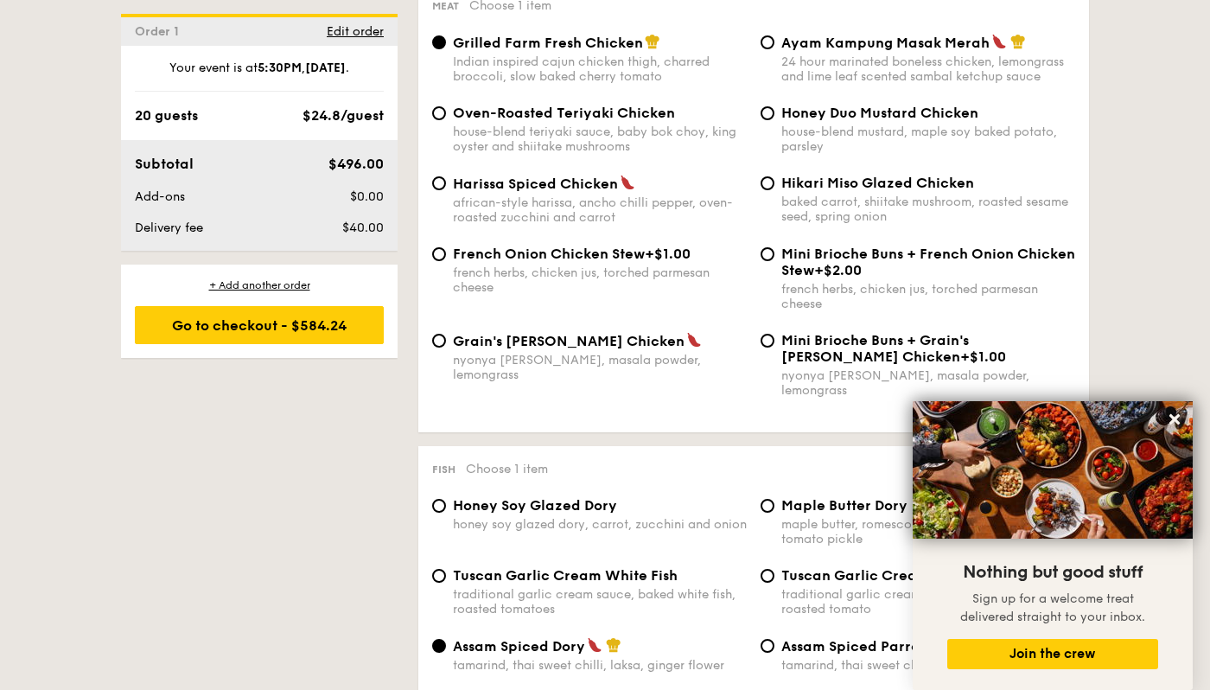
scroll to position [1321, 0]
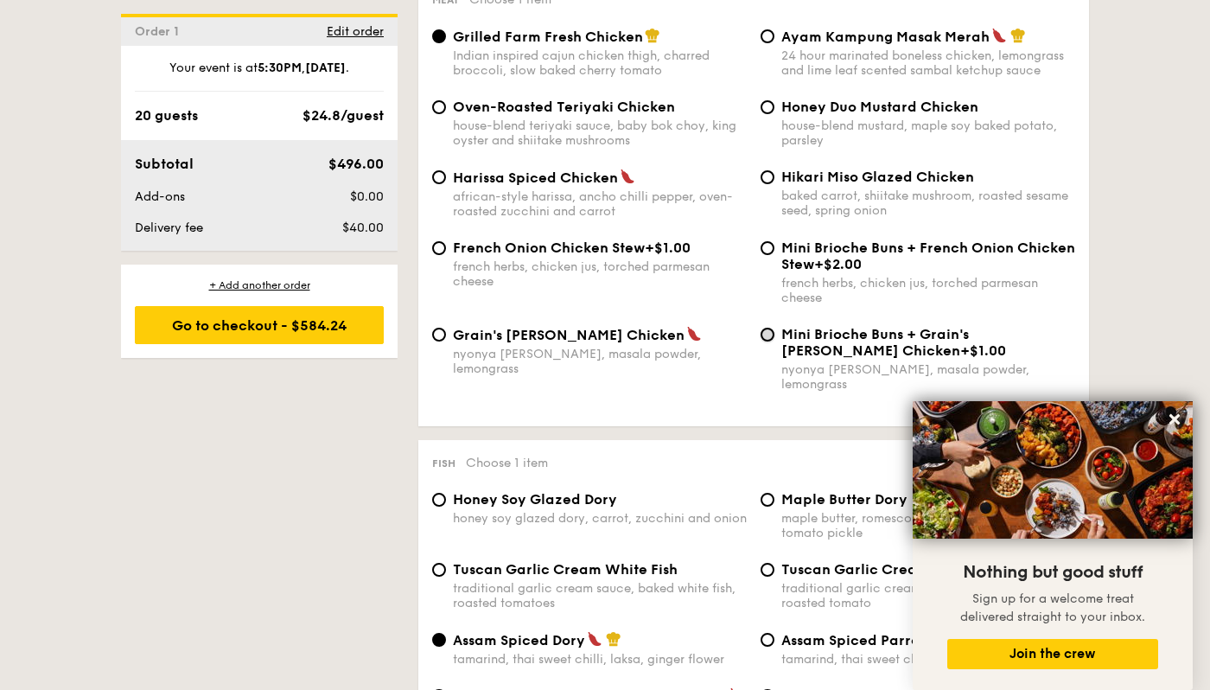
click at [774, 341] on input "Mini Brioche Buns + Grain's [PERSON_NAME] Chicken +$1.00 nyonya [PERSON_NAME], …" at bounding box center [768, 335] width 14 height 14
radio input "true"
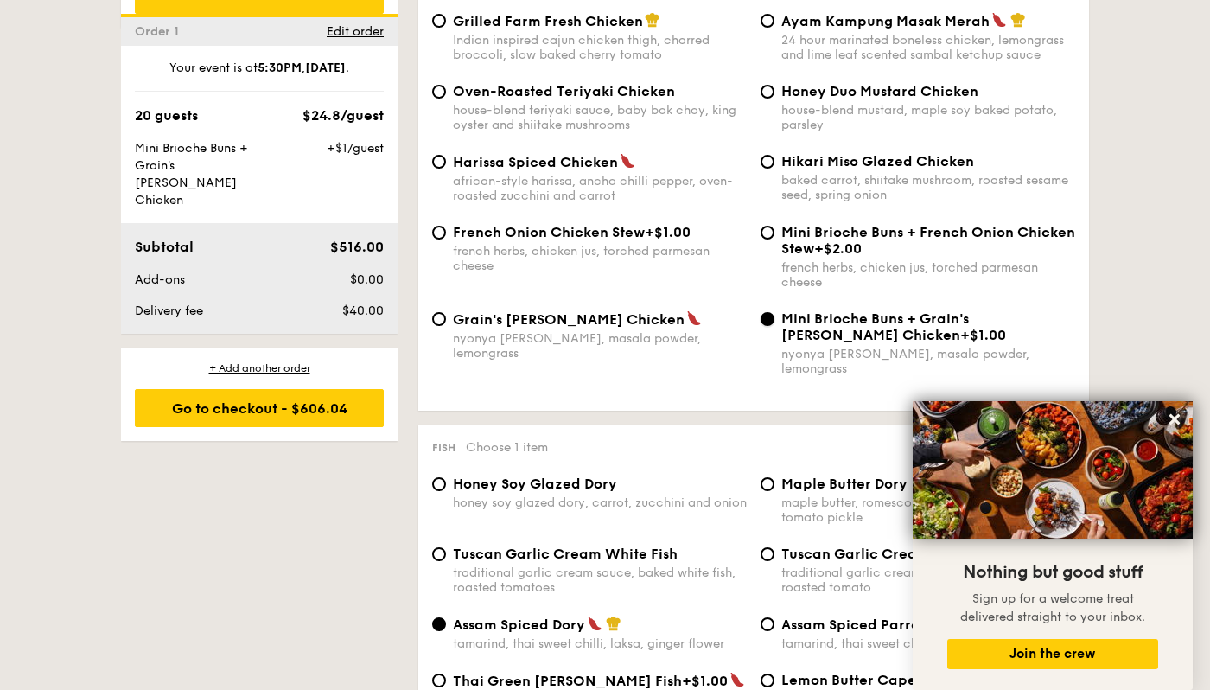
scroll to position [1339, 0]
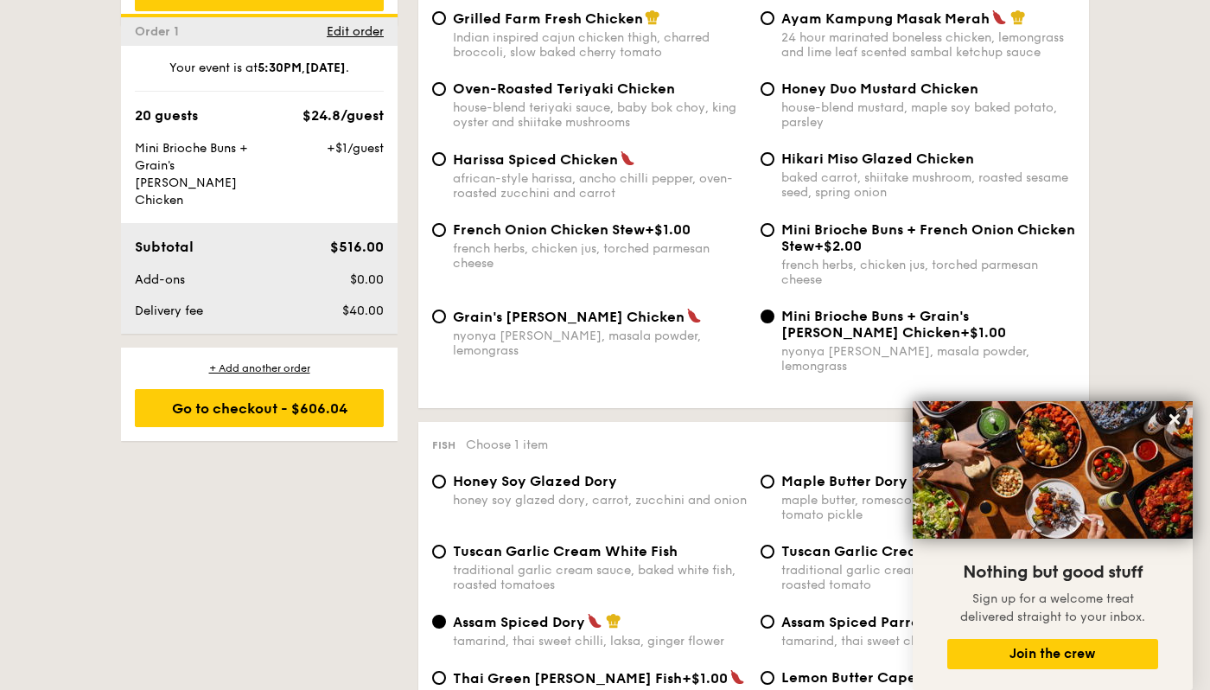
click at [560, 325] on span "Grain's [PERSON_NAME] Chicken" at bounding box center [569, 317] width 232 height 16
click at [446, 323] on input "Grain's [PERSON_NAME] Chicken nyonya [PERSON_NAME], masala powder, lemongrass" at bounding box center [439, 317] width 14 height 14
radio input "true"
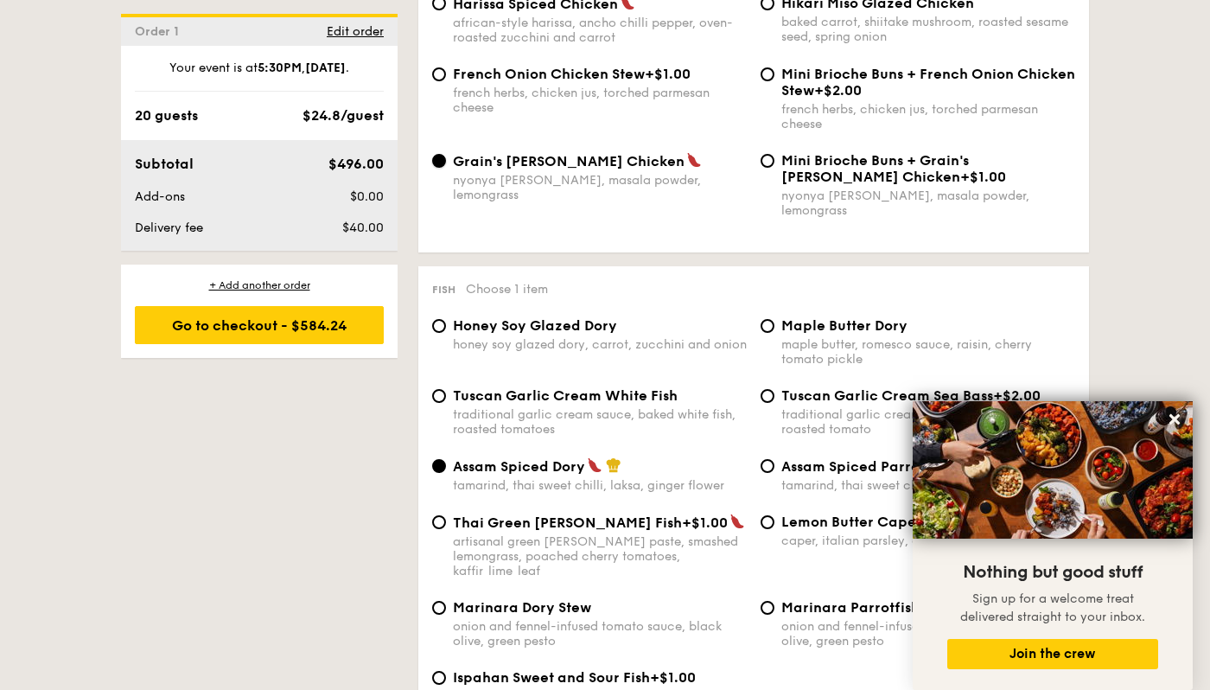
scroll to position [1644, 0]
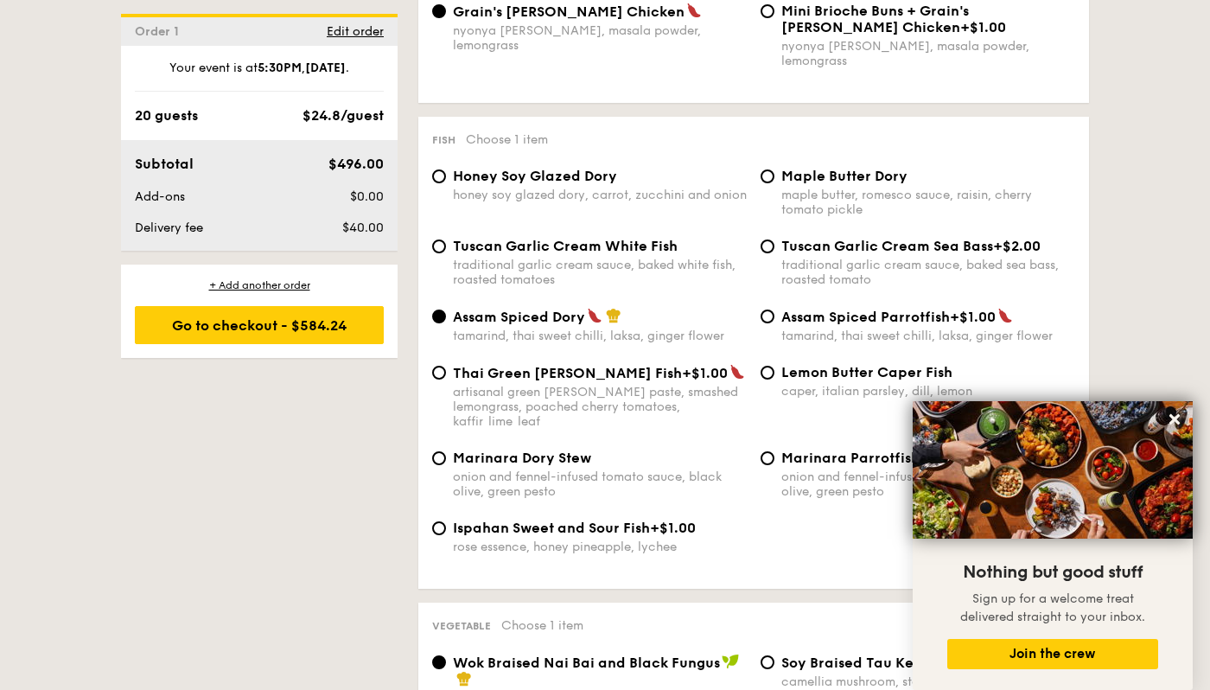
click at [811, 240] on span "Tuscan Garlic Cream Sea Bass" at bounding box center [888, 246] width 212 height 16
click at [775, 240] on input "Tuscan Garlic Cream Sea Bass +$2.00 traditional garlic cream sauce, baked sea b…" at bounding box center [768, 246] width 14 height 14
radio input "true"
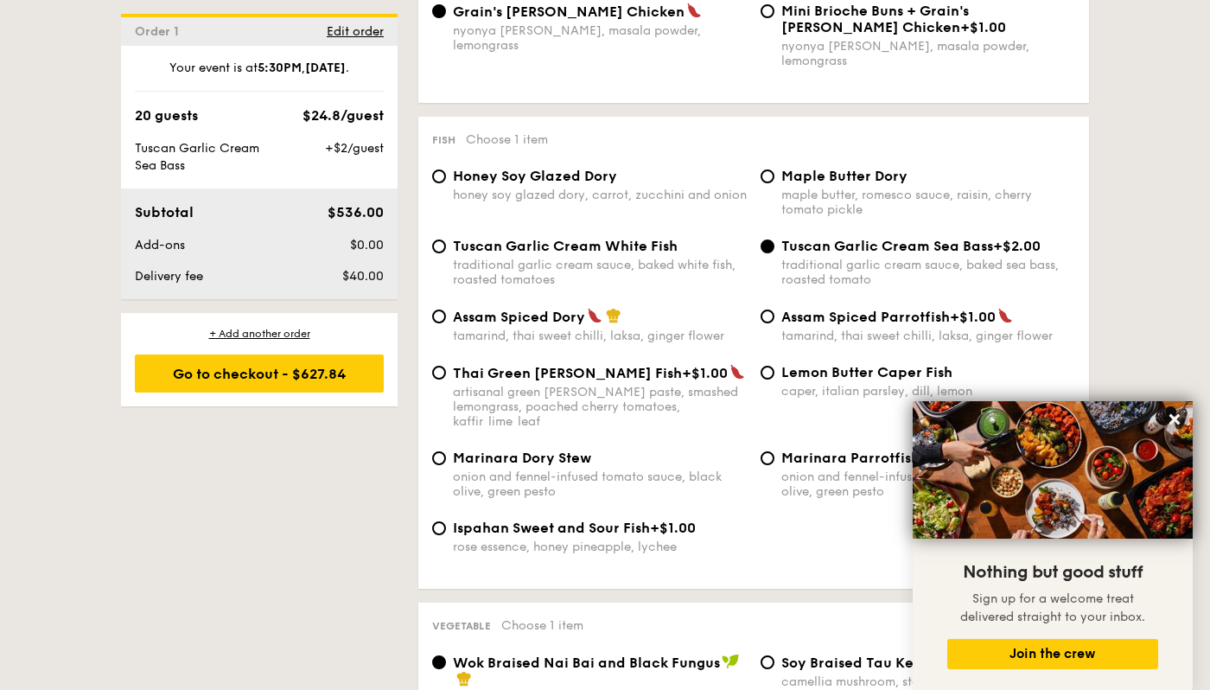
click at [560, 242] on span "Tuscan Garlic Cream White Fish" at bounding box center [565, 246] width 225 height 16
click at [446, 242] on input "Tuscan Garlic Cream White Fish traditional garlic cream sauce, baked white fish…" at bounding box center [439, 246] width 14 height 14
radio input "true"
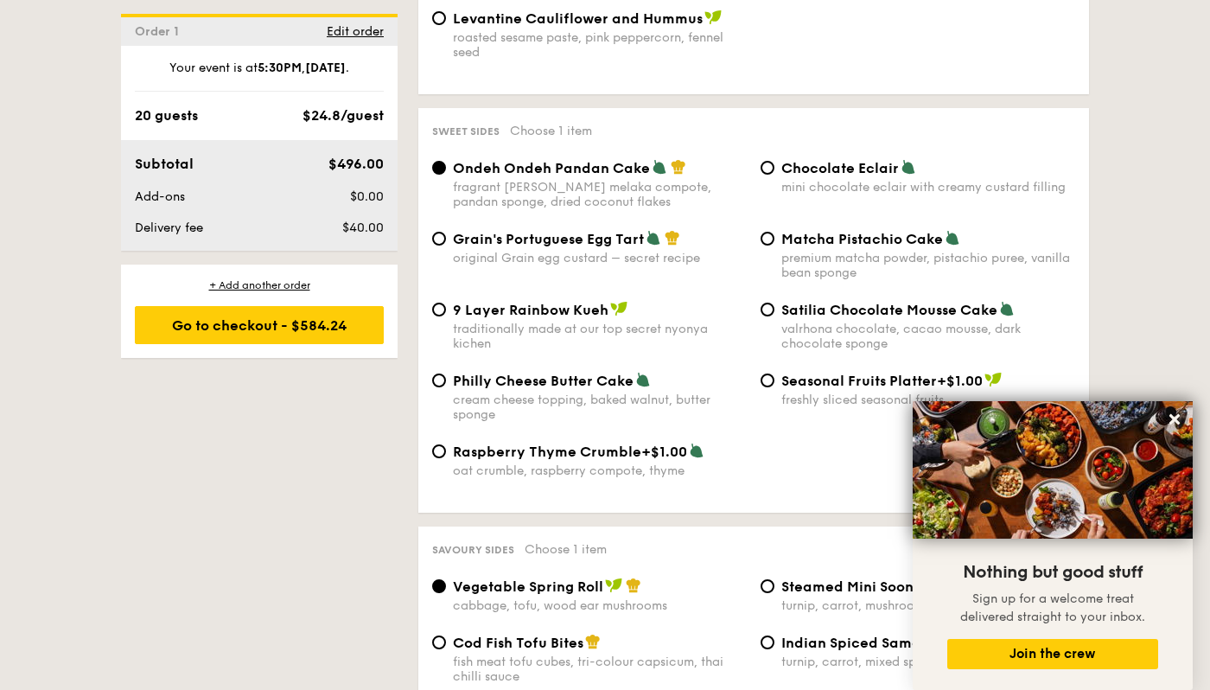
scroll to position [2524, 0]
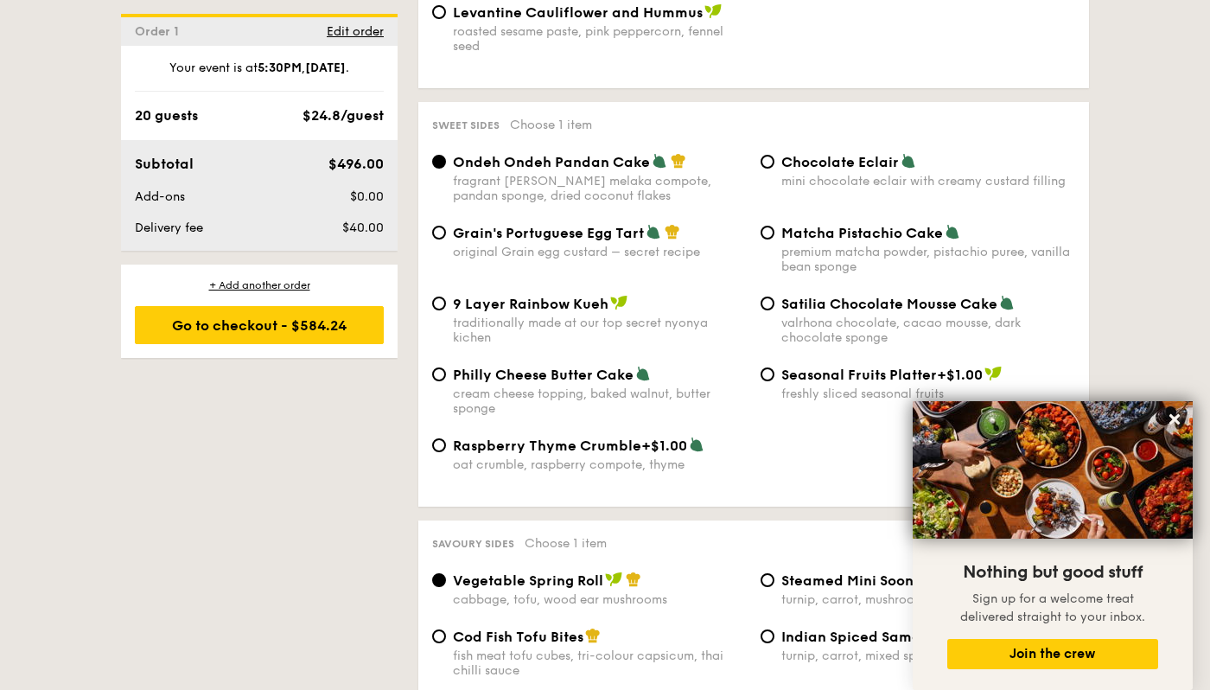
click at [571, 296] on span "9 Layer Rainbow Kueh" at bounding box center [531, 304] width 156 height 16
click at [446, 297] on input "9 Layer Rainbow Kueh traditionally made at our top secret nyonya kichen" at bounding box center [439, 304] width 14 height 14
radio input "true"
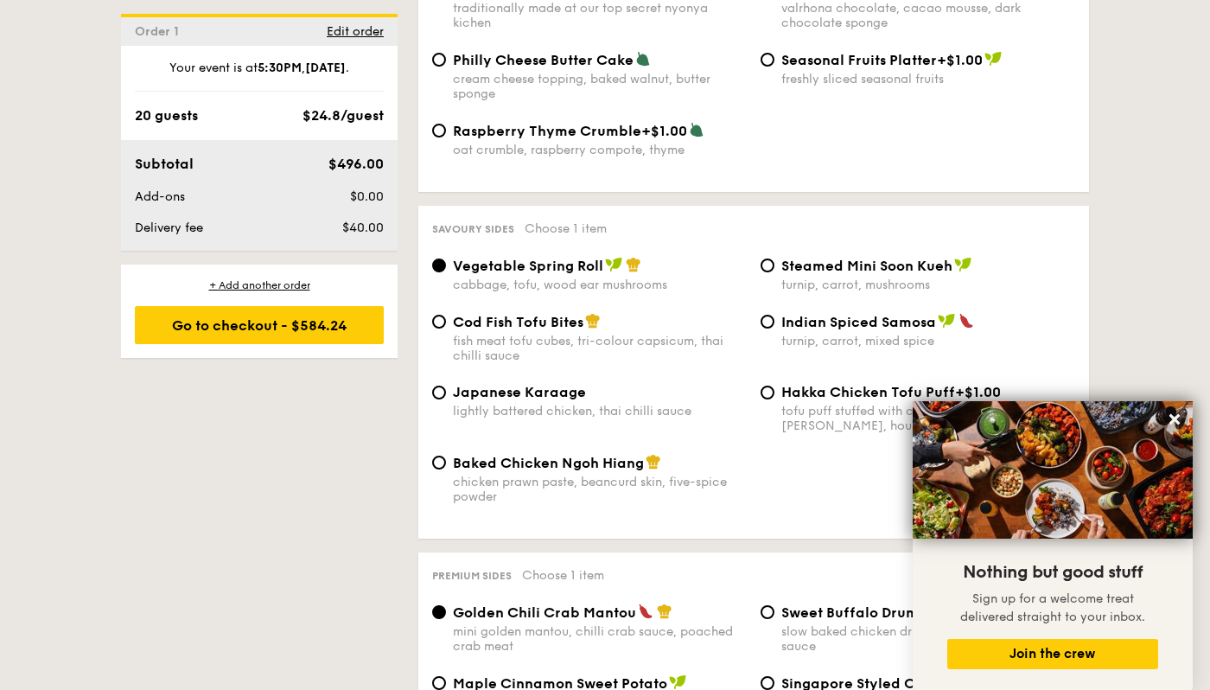
scroll to position [2856, 0]
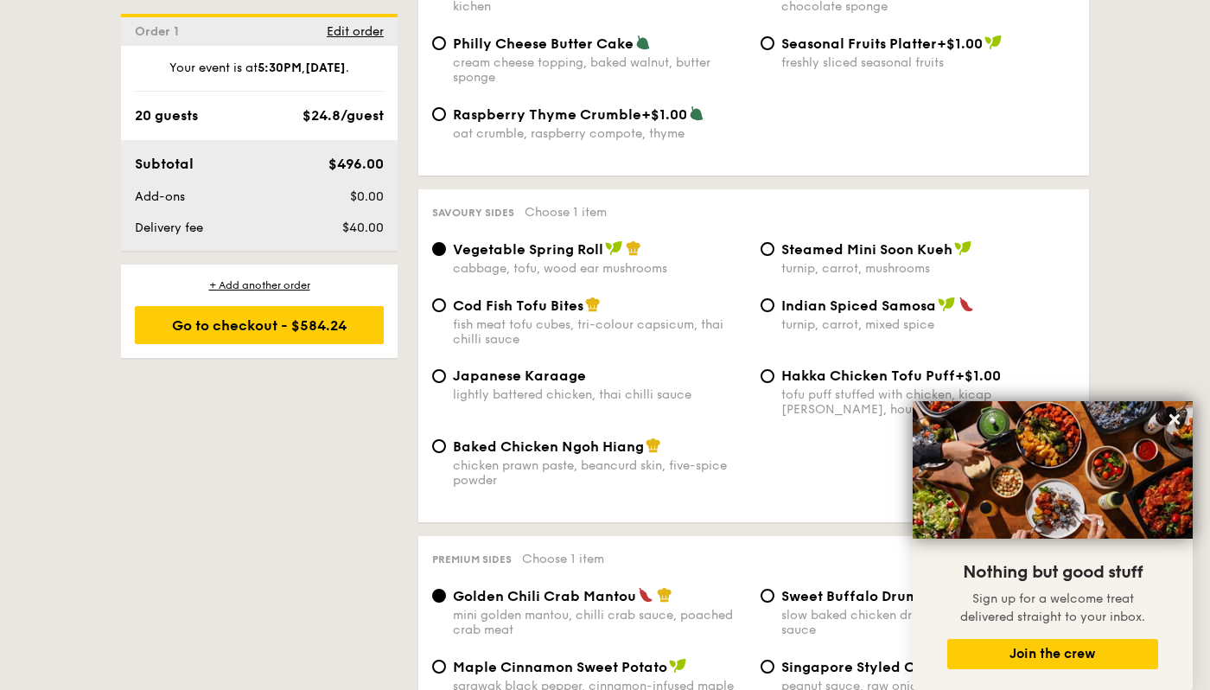
click at [456, 367] on span "Japanese Karaage" at bounding box center [519, 375] width 133 height 16
click at [446, 369] on input "Japanese Karaage lightly battered chicken, thai chilli sauce" at bounding box center [439, 376] width 14 height 14
radio input "true"
click at [522, 461] on div "chicken prawn paste, beancurd skin, five-spice powder" at bounding box center [600, 472] width 294 height 29
click at [446, 453] on input "Baked Chicken Ngoh Hiang chicken prawn paste, beancurd skin, five-spice powder" at bounding box center [439, 446] width 14 height 14
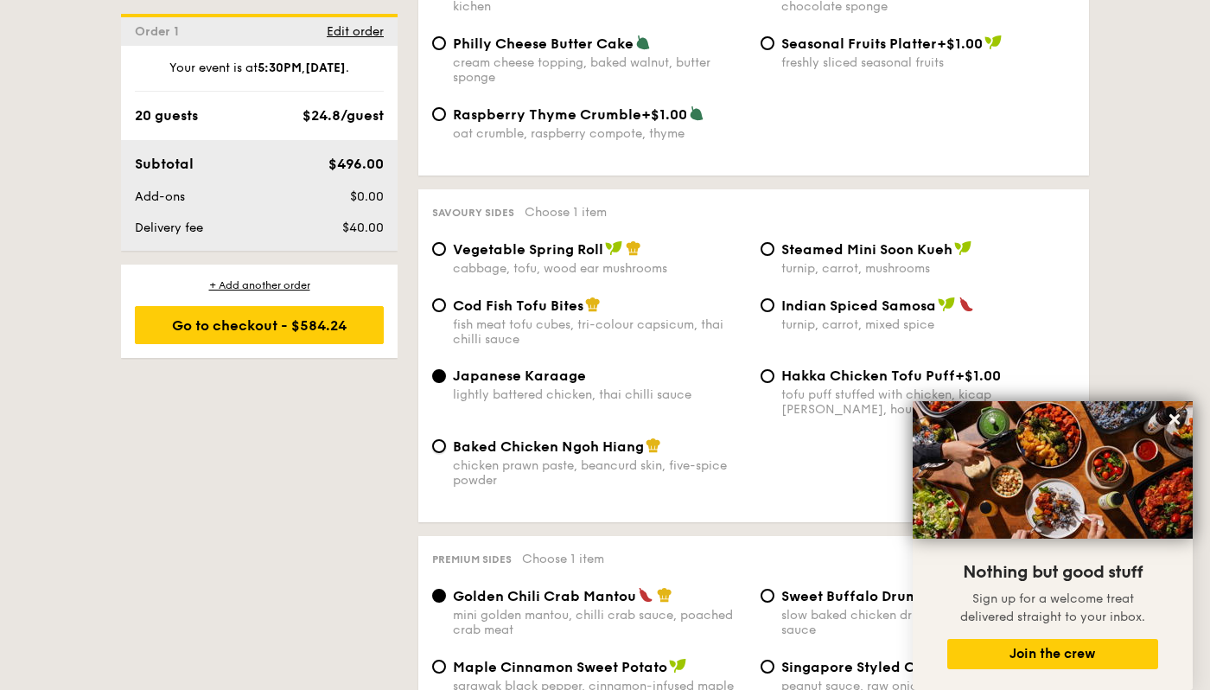
radio input "true"
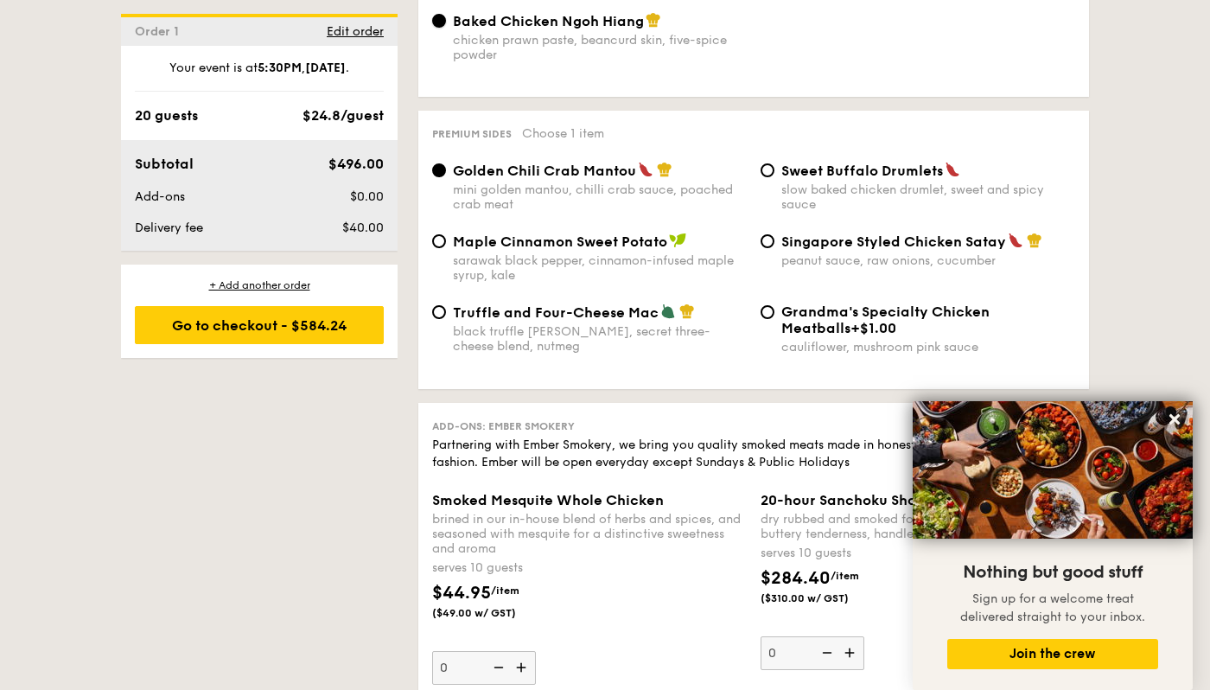
scroll to position [3284, 0]
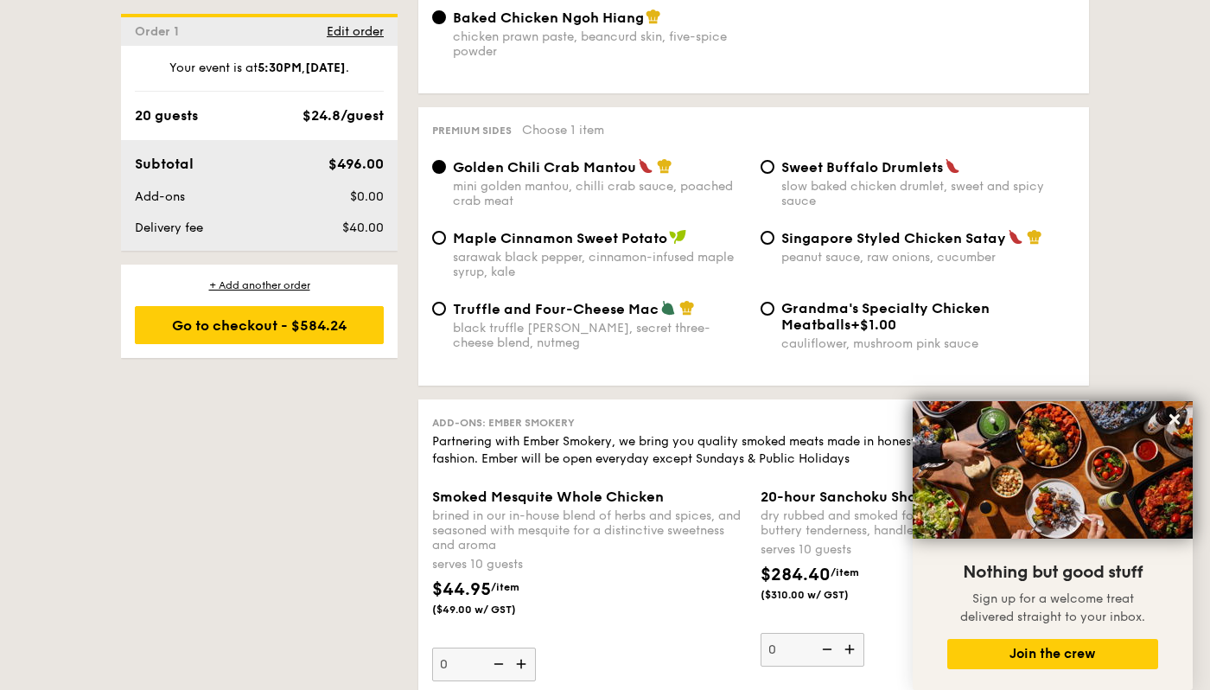
click at [776, 240] on div "Singapore Styled Chicken Satay peanut sauce, raw onions, cucumber" at bounding box center [918, 246] width 329 height 35
click at [771, 235] on input "Singapore Styled Chicken Satay peanut sauce, raw onions, cucumber" at bounding box center [768, 238] width 14 height 14
radio input "true"
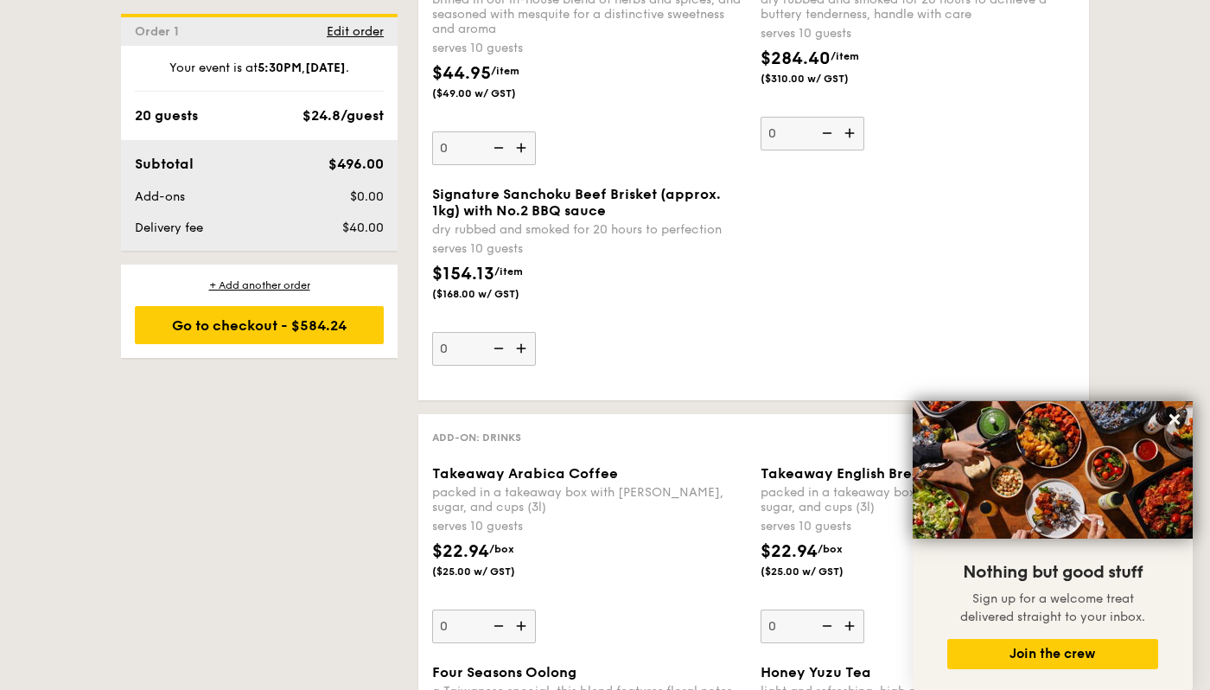
scroll to position [3801, 0]
click at [527, 349] on img at bounding box center [523, 347] width 26 height 33
click at [527, 349] on input "0" at bounding box center [484, 348] width 104 height 34
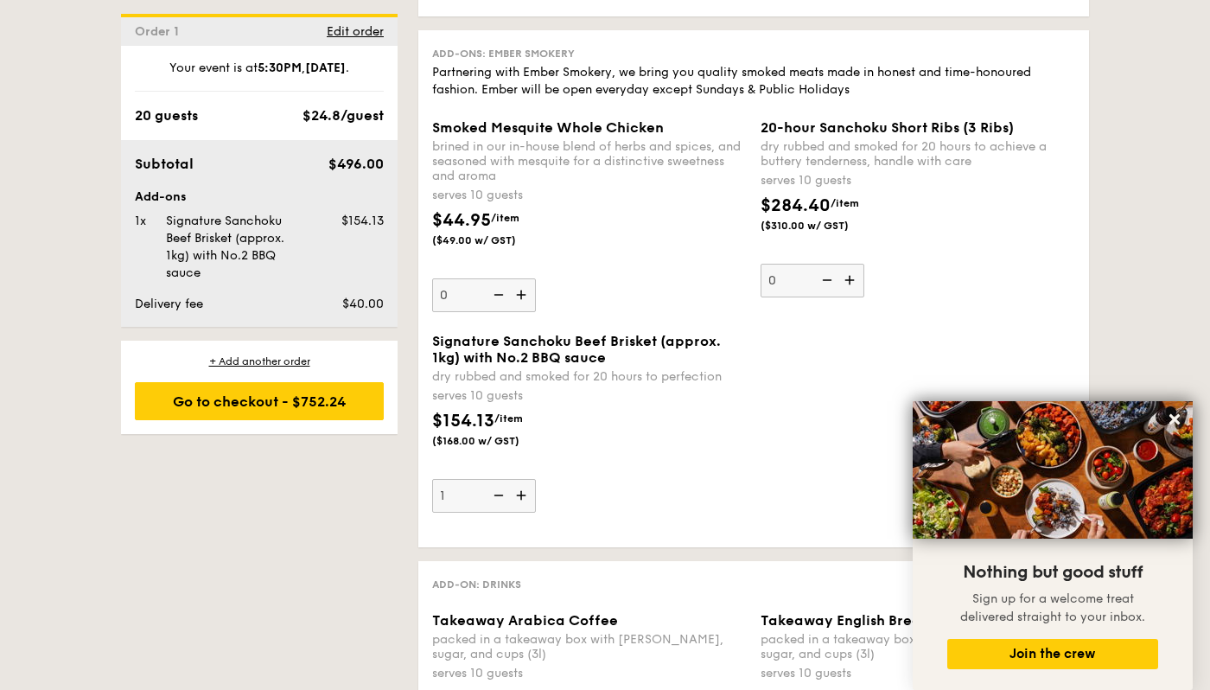
scroll to position [3635, 0]
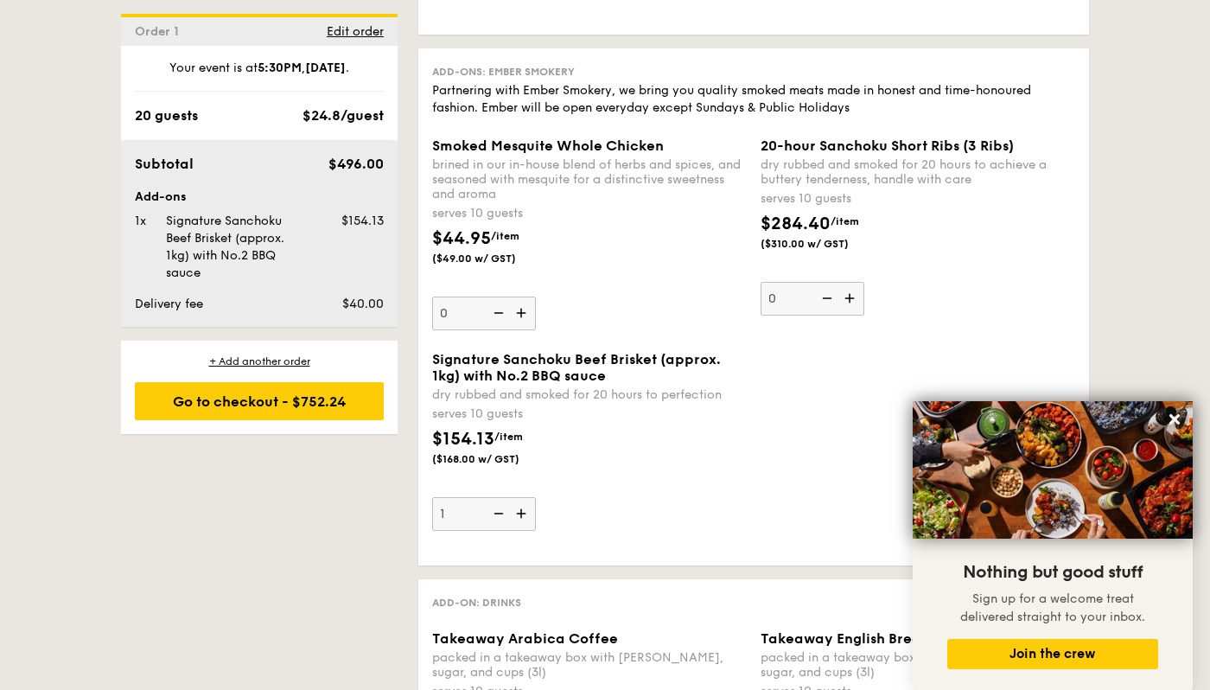
click at [448, 522] on input "1" at bounding box center [484, 514] width 104 height 34
click at [508, 512] on img at bounding box center [497, 513] width 26 height 33
click at [508, 512] on input "1" at bounding box center [484, 514] width 104 height 34
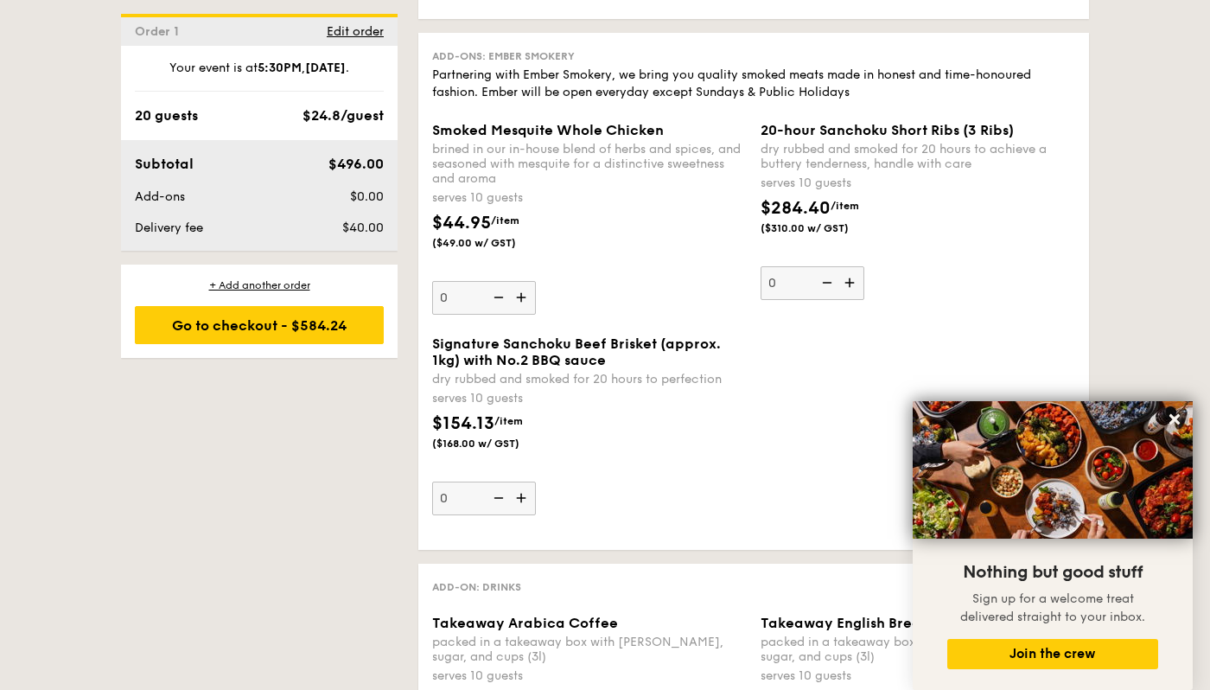
scroll to position [3657, 0]
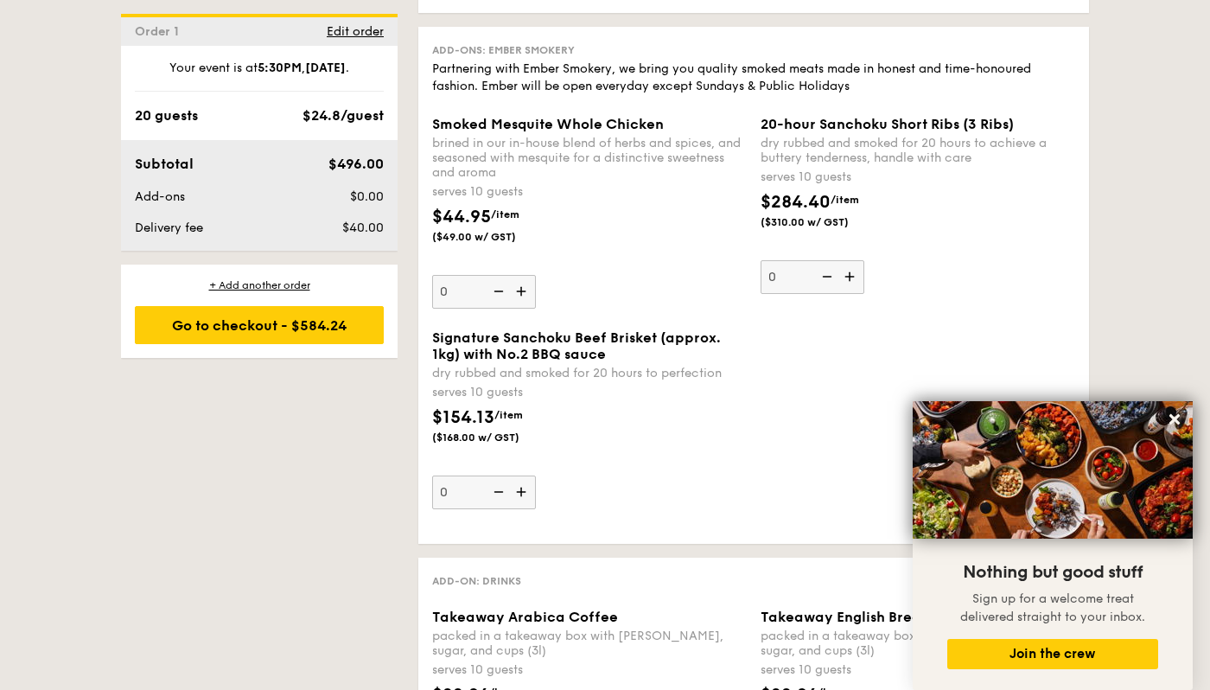
click at [525, 487] on img at bounding box center [523, 491] width 26 height 33
click at [525, 487] on input "0" at bounding box center [484, 492] width 104 height 34
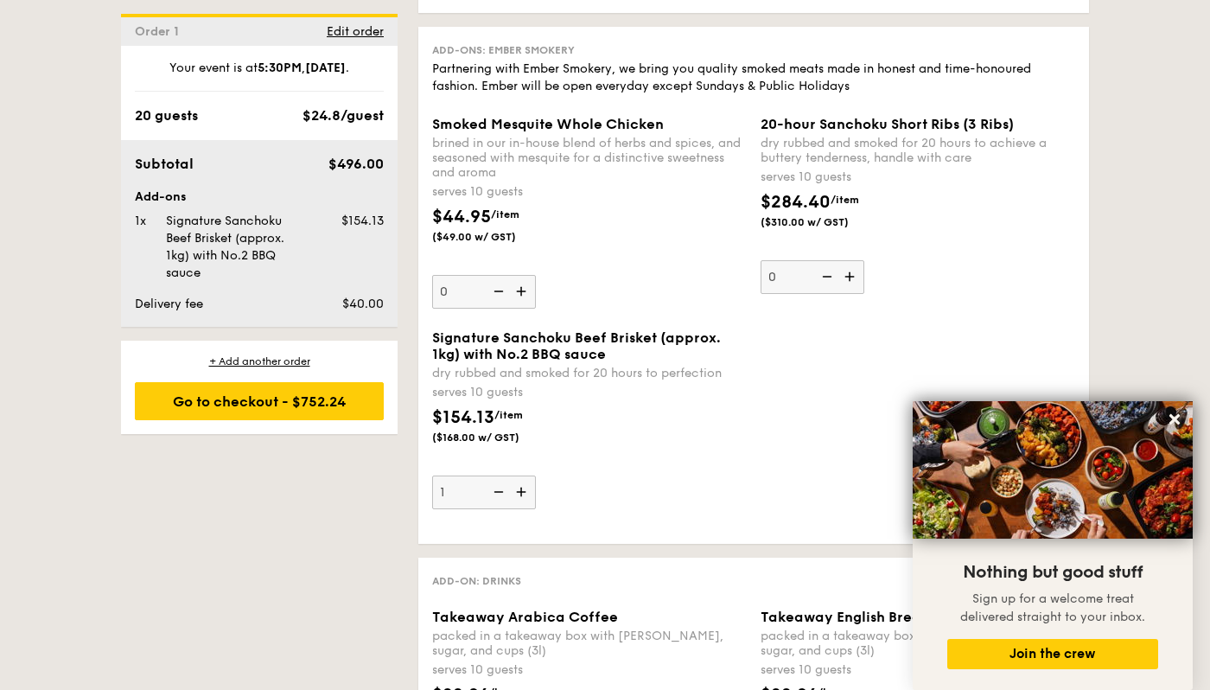
click at [444, 490] on input "1" at bounding box center [484, 492] width 104 height 34
click at [488, 489] on img at bounding box center [497, 491] width 26 height 33
click at [488, 489] on input "1" at bounding box center [484, 492] width 104 height 34
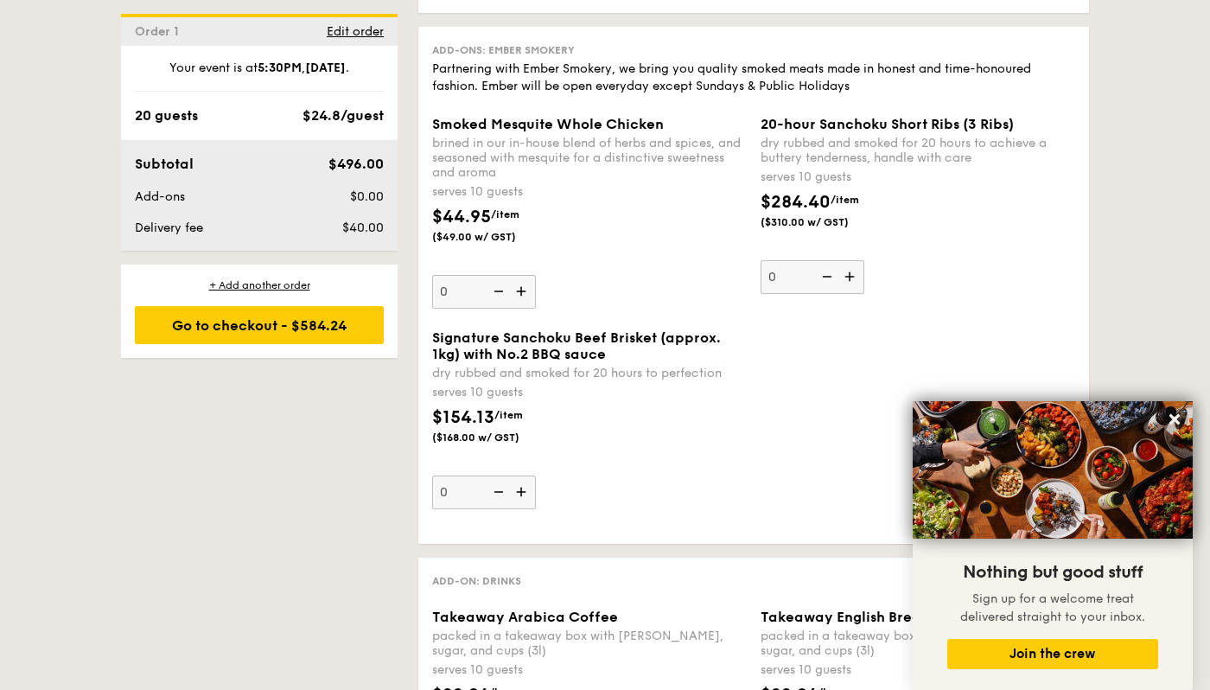
click at [504, 489] on img at bounding box center [497, 491] width 26 height 33
click at [504, 489] on input "0" at bounding box center [484, 492] width 104 height 34
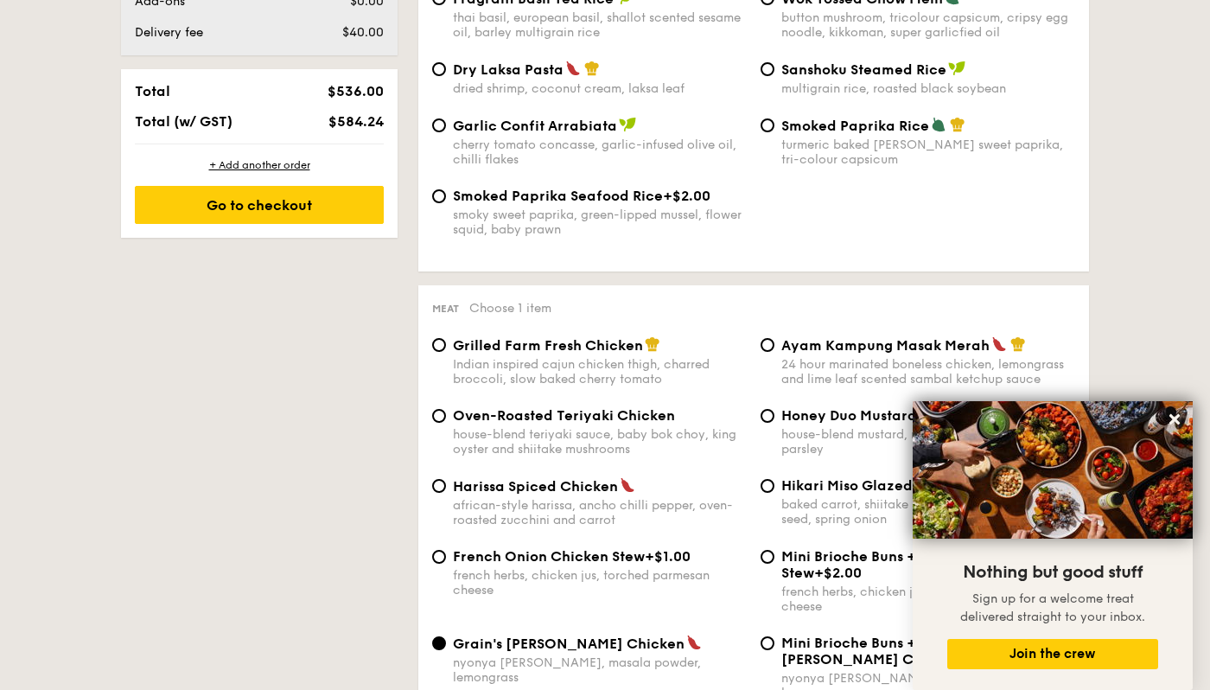
scroll to position [1013, 0]
type input "0"
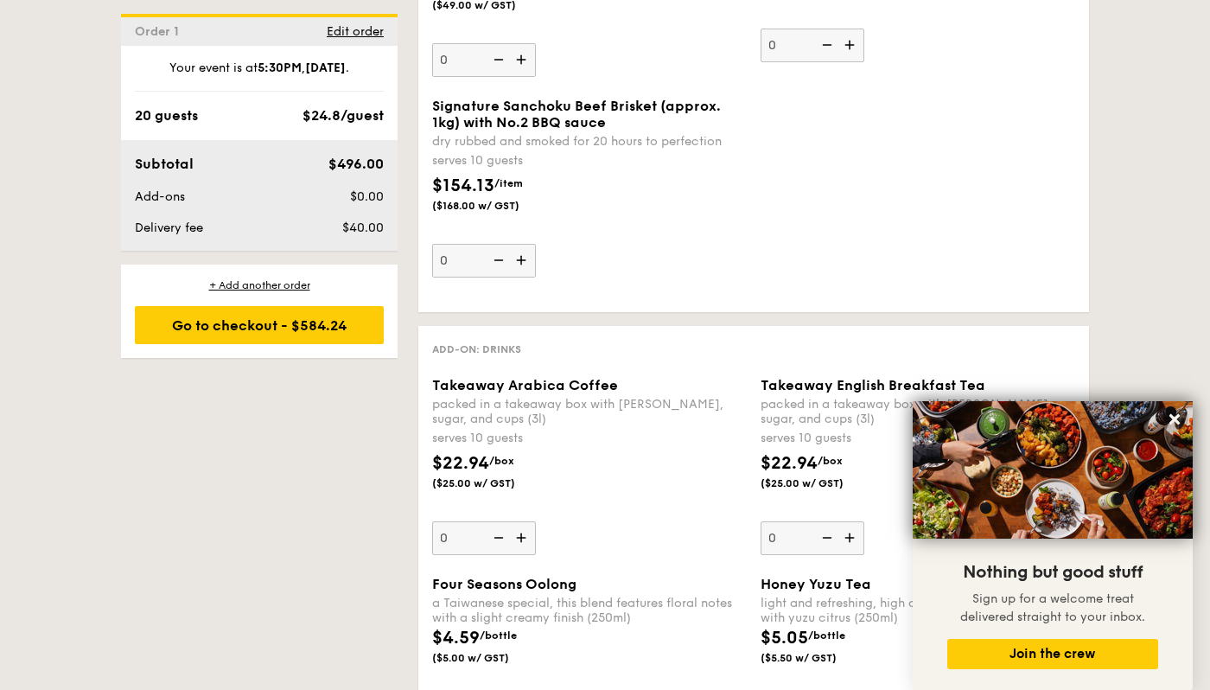
scroll to position [3893, 0]
